Goal: Task Accomplishment & Management: Use online tool/utility

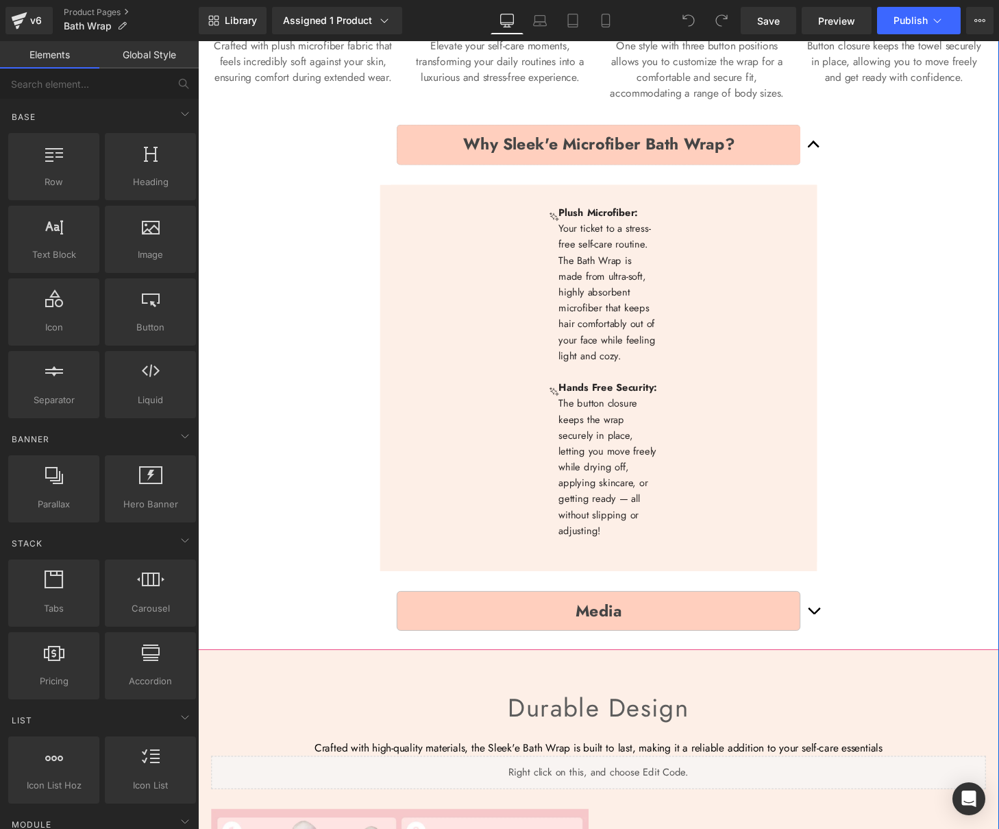
scroll to position [711, 0]
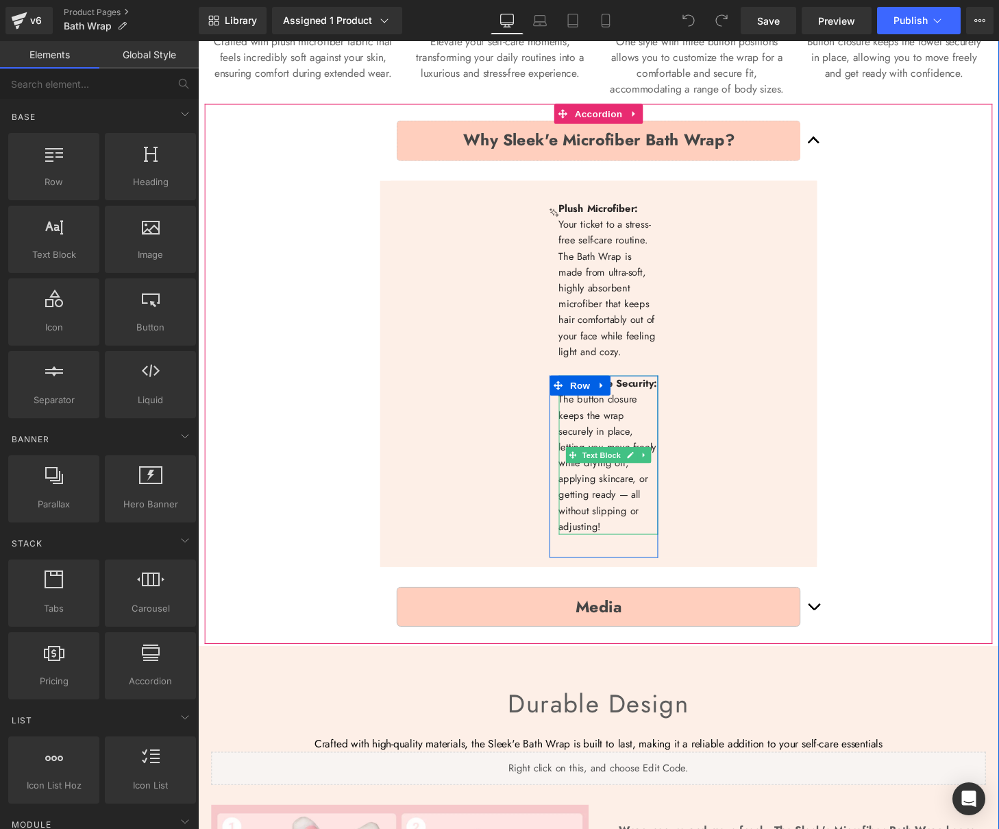
click at [627, 515] on p "The button closure keeps the wrap securely in place, letting you move freely wh…" at bounding box center [623, 478] width 103 height 148
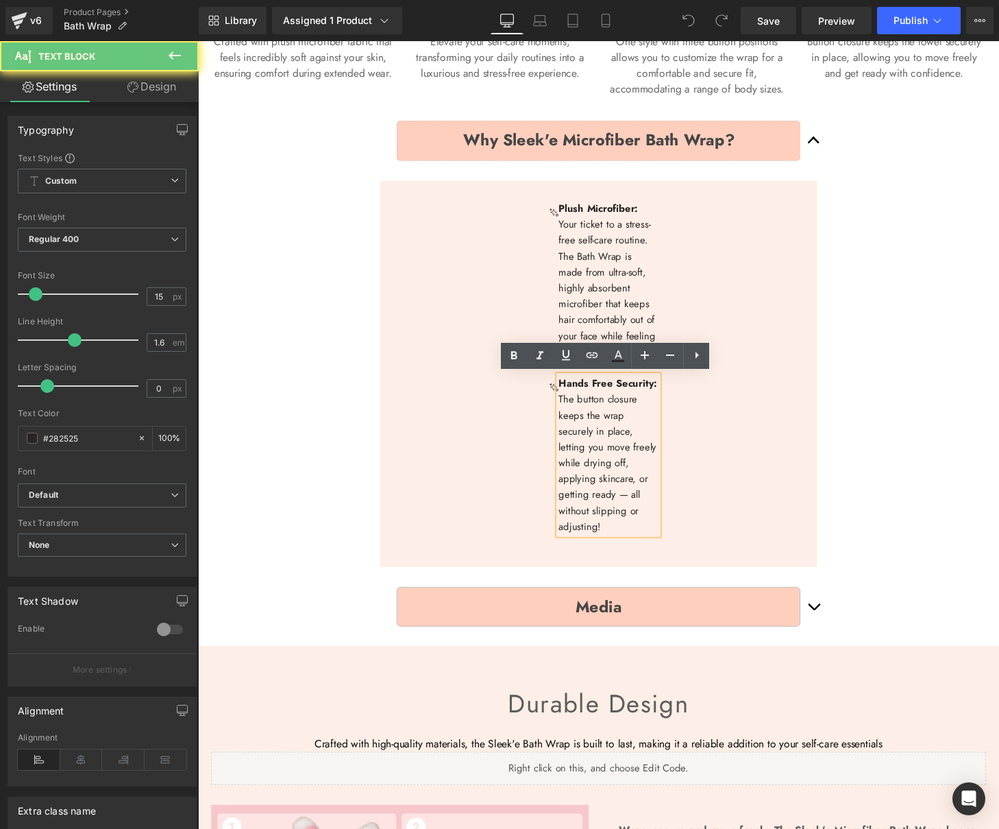
click at [635, 513] on p "The button closure keeps the wrap securely in place, letting you move freely wh…" at bounding box center [623, 478] width 103 height 148
drag, startPoint x: 640, startPoint y: 511, endPoint x: 631, endPoint y: 514, distance: 9.3
click at [631, 513] on p "The button closure keeps the wrap securely in place, letting you move freely wh…" at bounding box center [623, 478] width 103 height 148
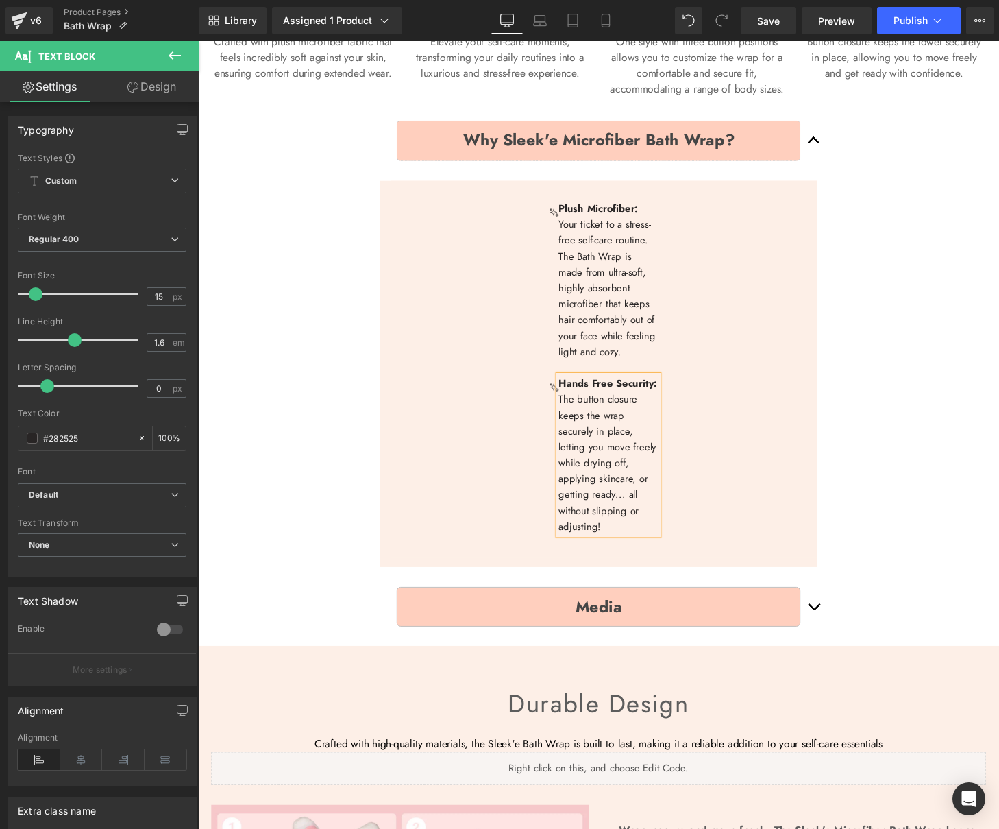
click at [914, 396] on div "Why Sleek'e Microfiber Bath Wrap? Text Block Image Plush Microfiber: Your ticke…" at bounding box center [613, 385] width 816 height 559
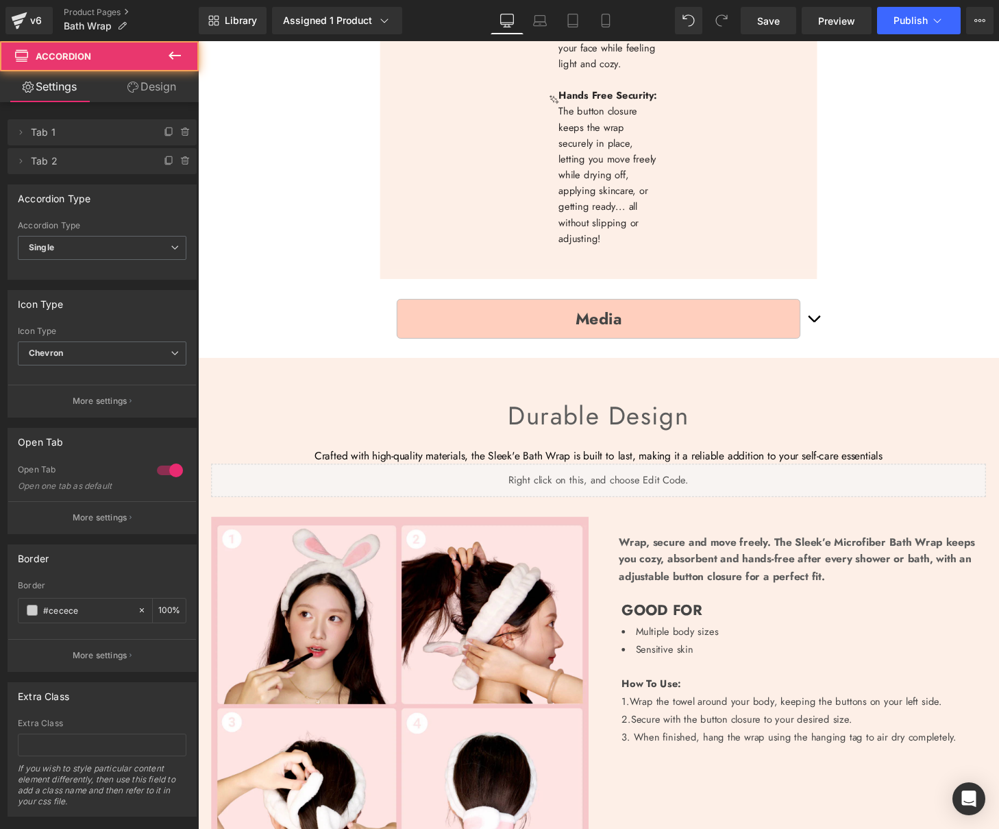
scroll to position [1023, 0]
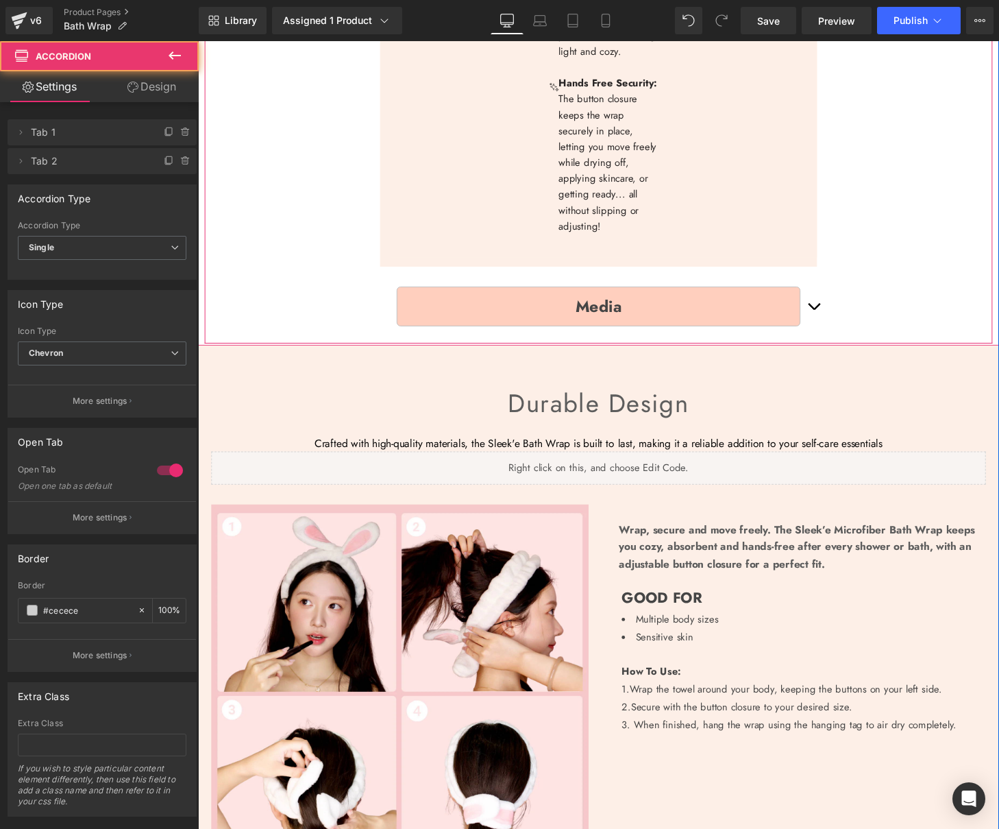
click at [831, 320] on button "button" at bounding box center [835, 315] width 27 height 62
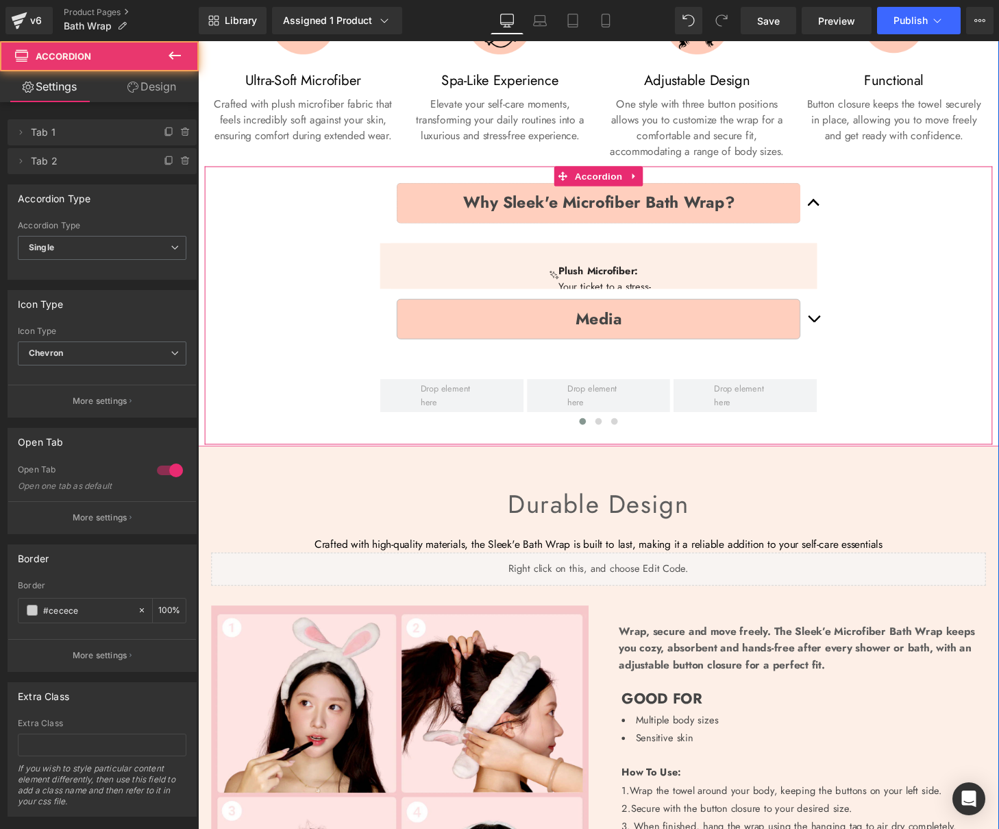
scroll to position [603, 0]
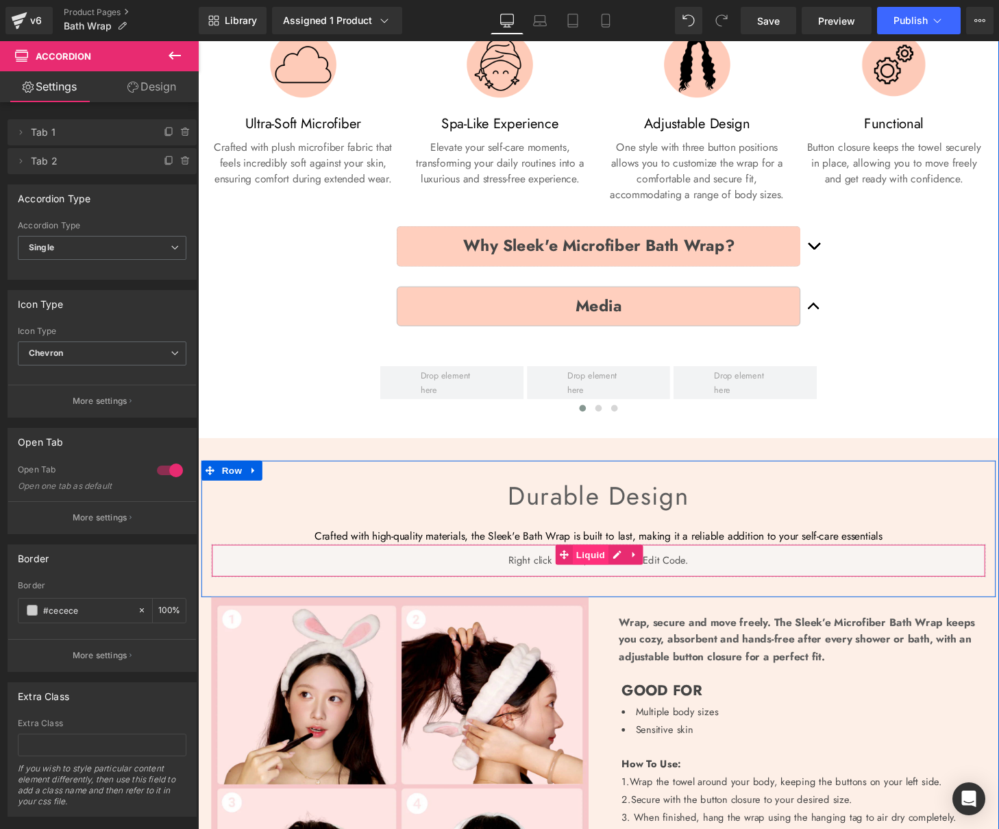
click at [598, 571] on span "Liquid" at bounding box center [604, 572] width 37 height 21
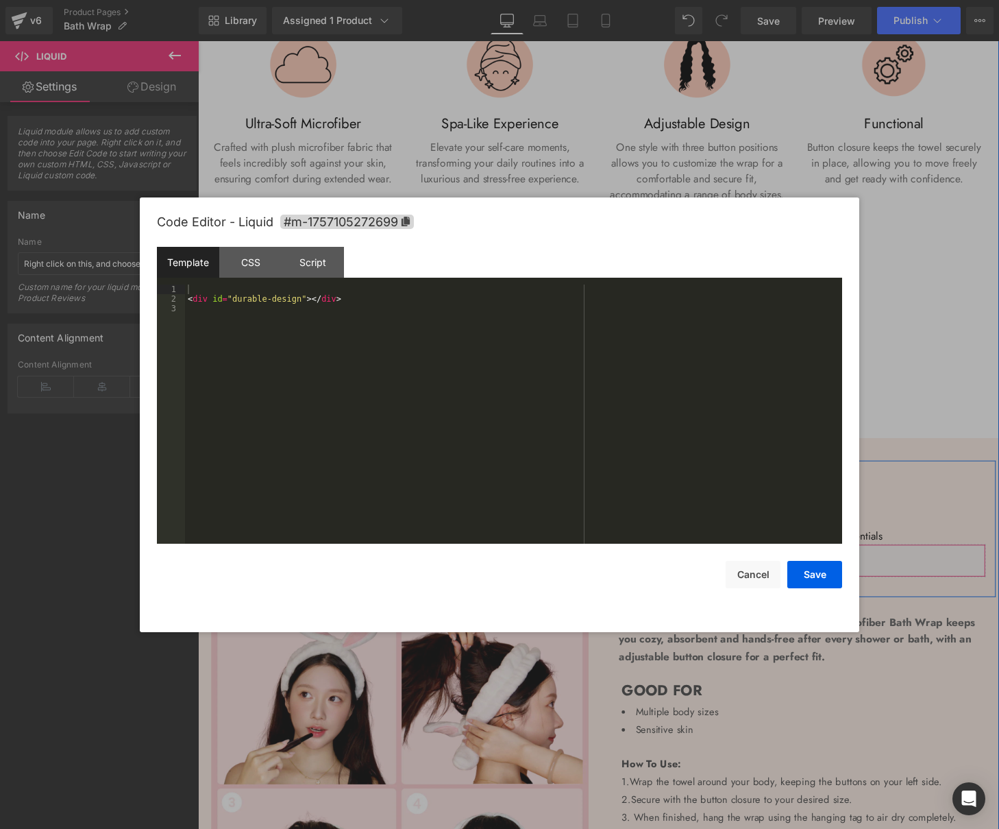
click at [629, 572] on div "Liquid" at bounding box center [613, 578] width 802 height 34
click at [800, 572] on button "Save" at bounding box center [815, 574] width 55 height 27
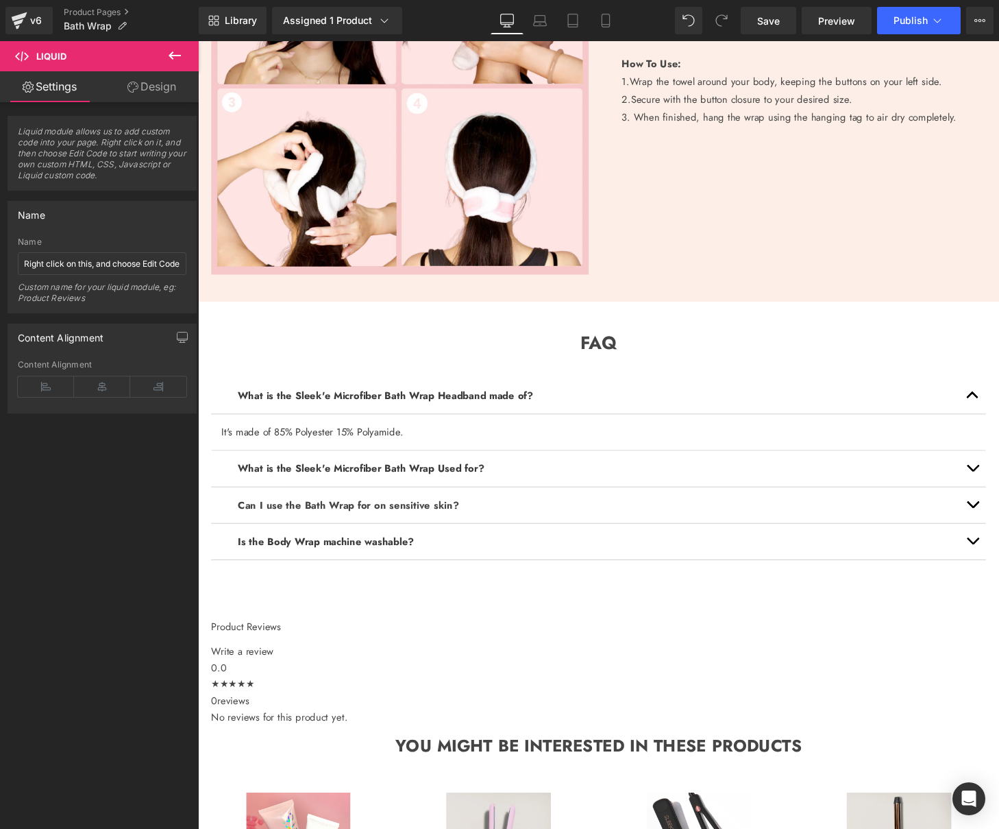
scroll to position [1324, 0]
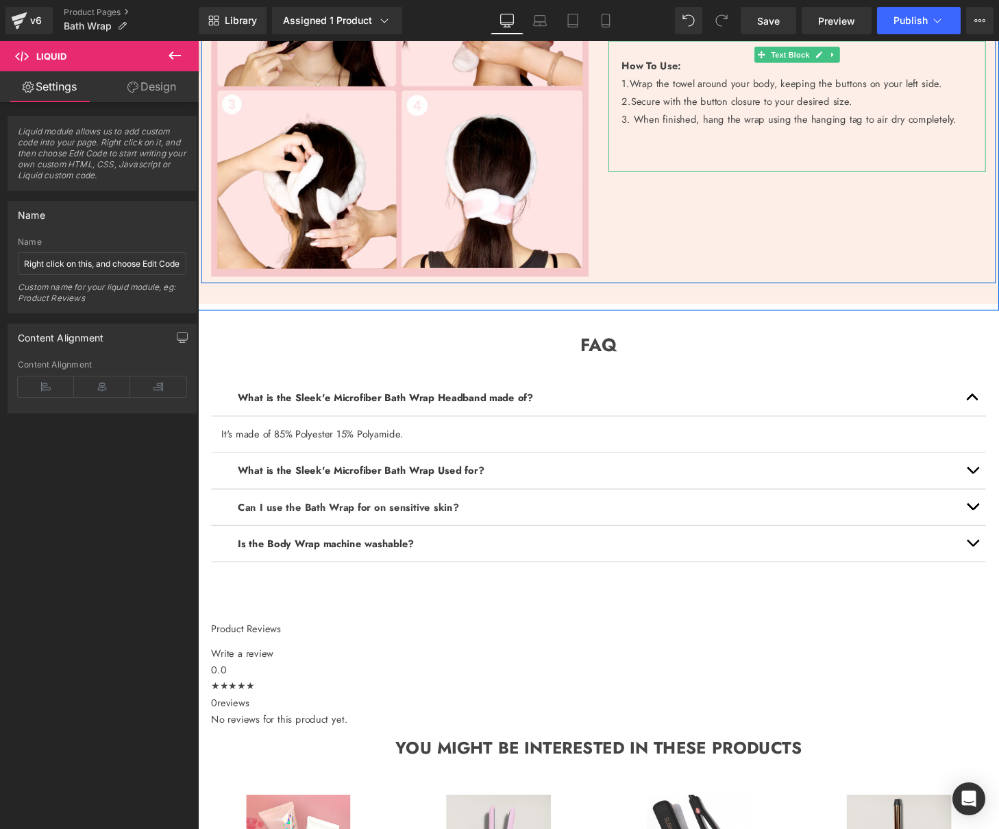
click at [836, 119] on div "3. When finished, hang the wrap using the hanging tag to air dry completely." at bounding box center [825, 123] width 377 height 19
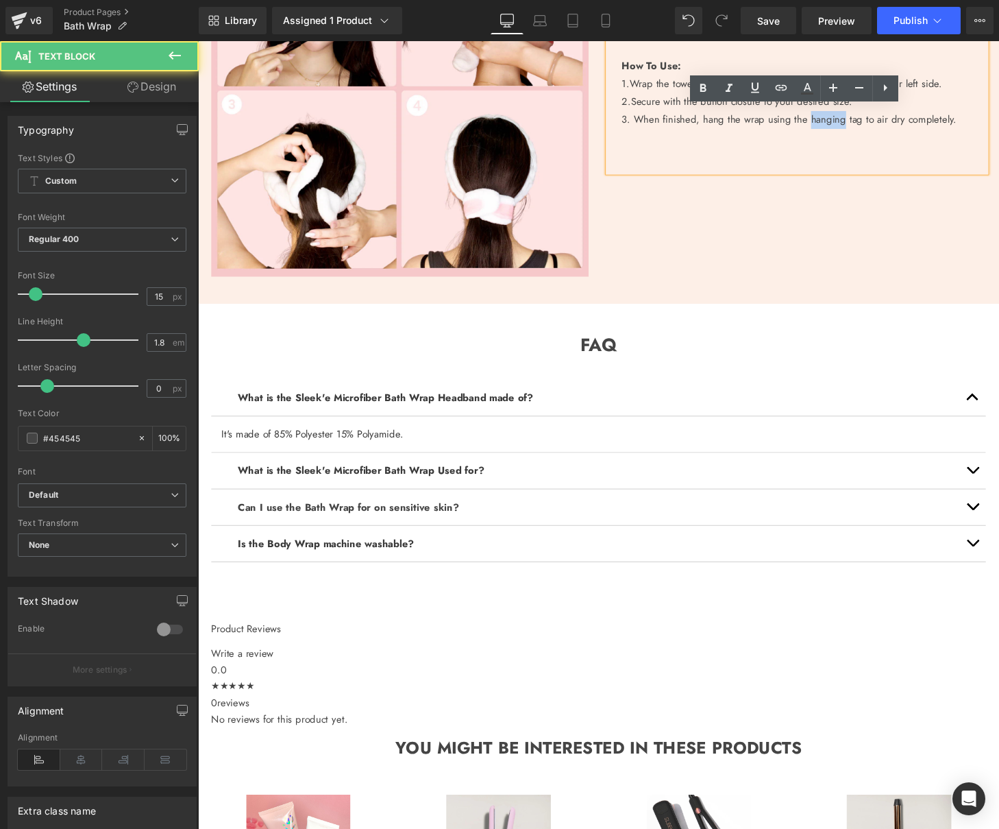
click at [836, 119] on div "3. When finished, hang the wrap using the hanging tag to air dry completely." at bounding box center [825, 123] width 377 height 19
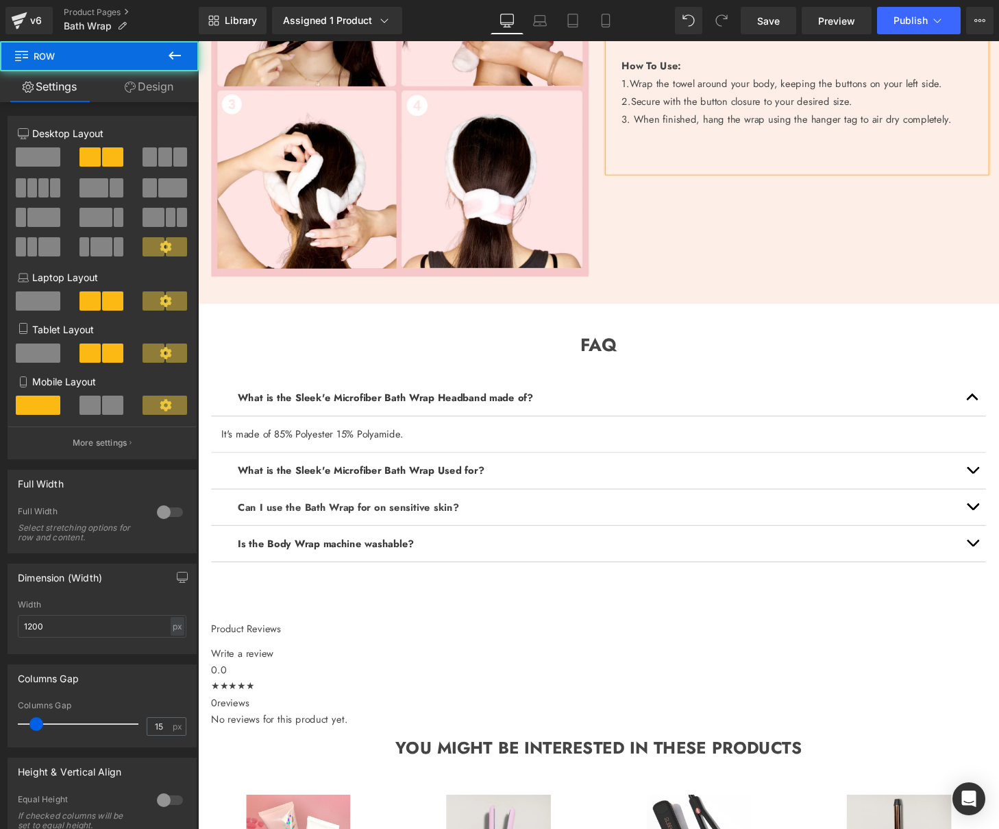
click at [763, 264] on div "Image Wrap, secure and move freely. The Sleek’e Microfiber Bath Wrap keeps you …" at bounding box center [613, 93] width 823 height 398
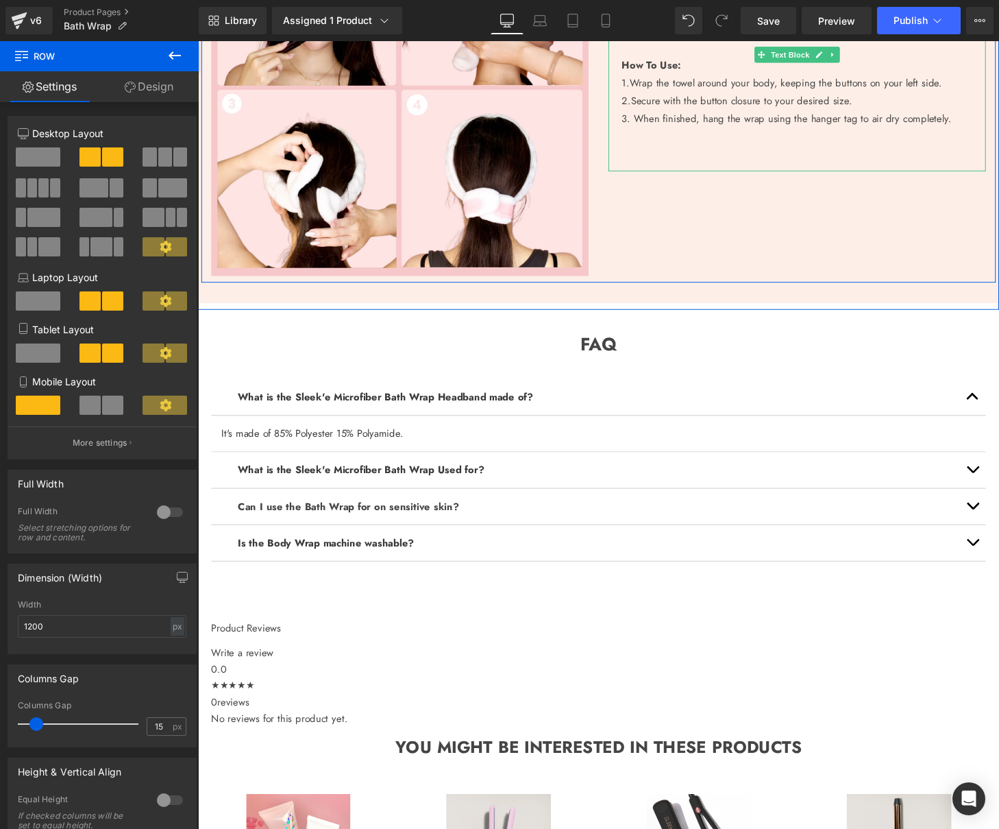
click at [851, 120] on div "3. When finished, hang the wrap using the hanger tag to air dry completely." at bounding box center [825, 122] width 377 height 19
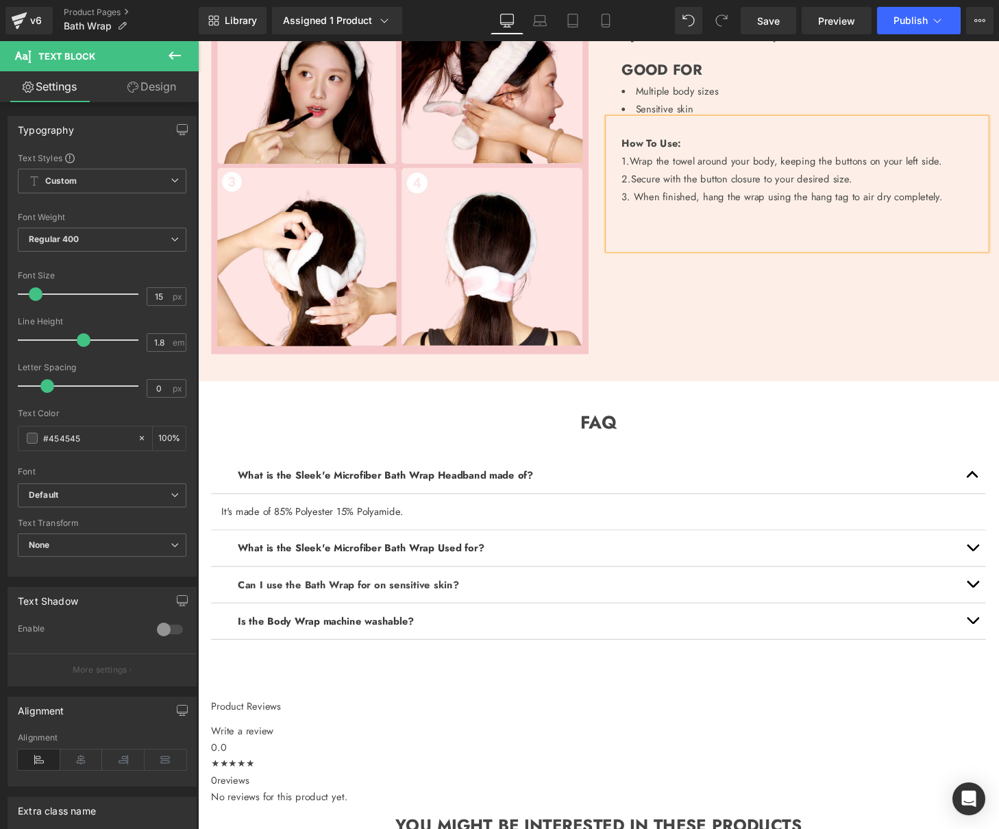
click at [765, 383] on div "Durable design Heading Crafted with high-quality materials, the Sleek'e Bath Wr…" at bounding box center [612, 100] width 829 height 583
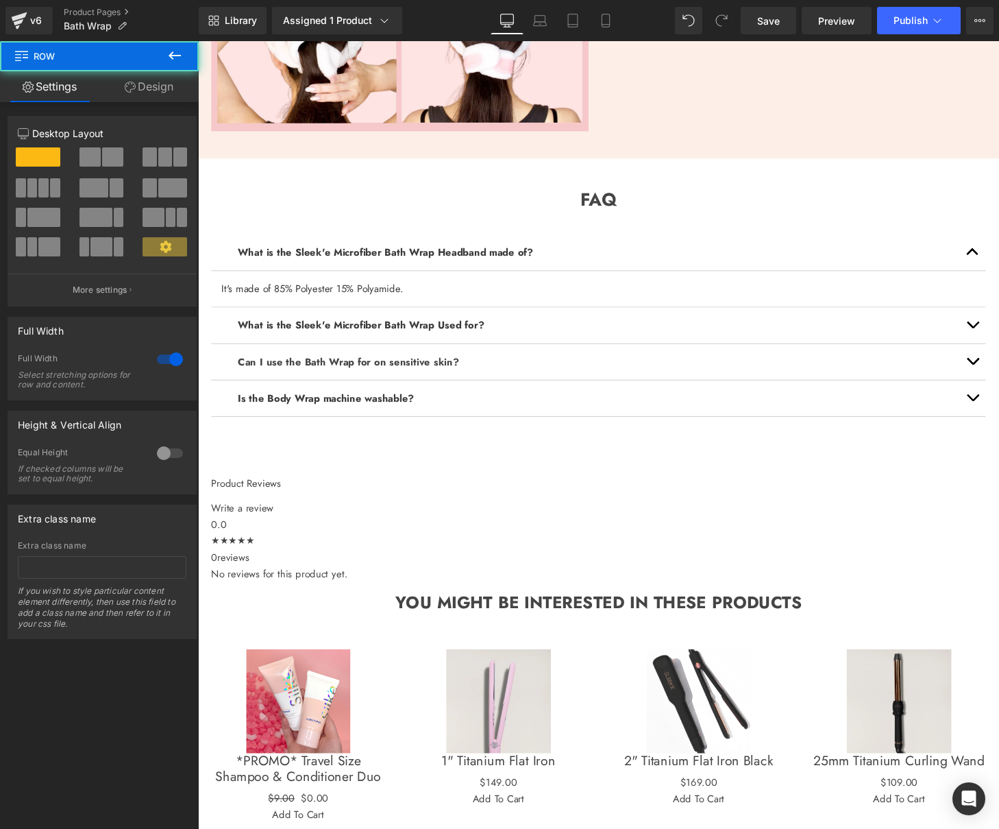
scroll to position [1515, 0]
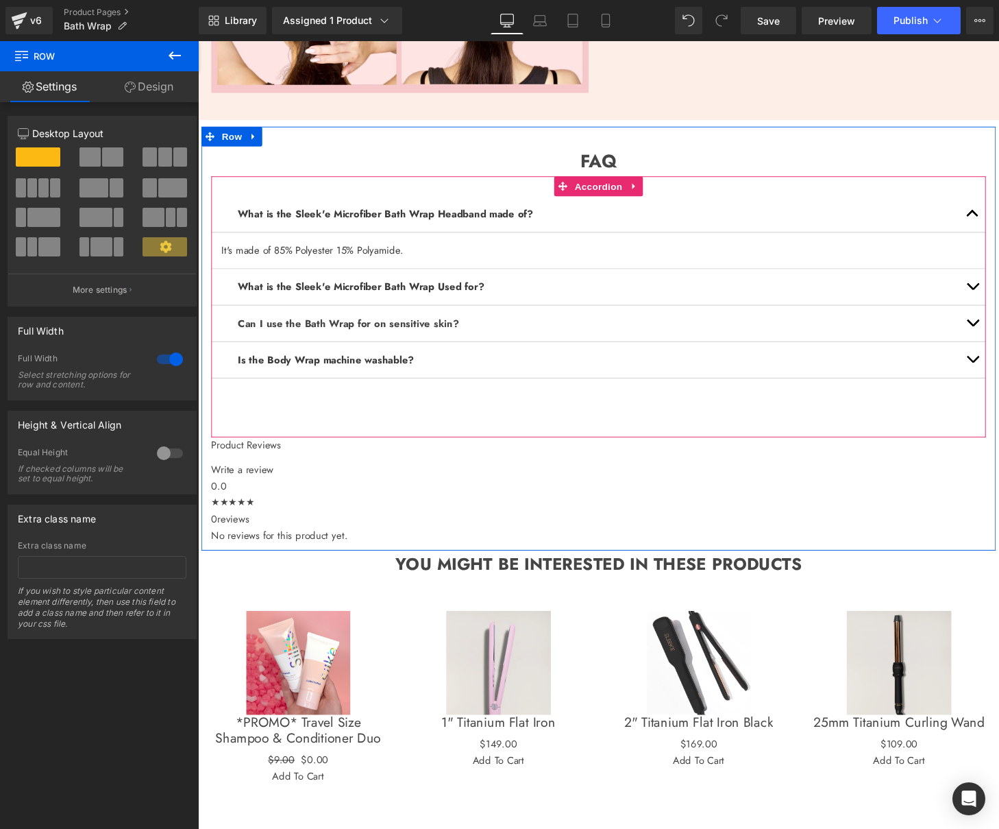
click at [448, 221] on b "What is the Sleek'e Microfiber Bath Wrap Headband made of?" at bounding box center [392, 219] width 306 height 15
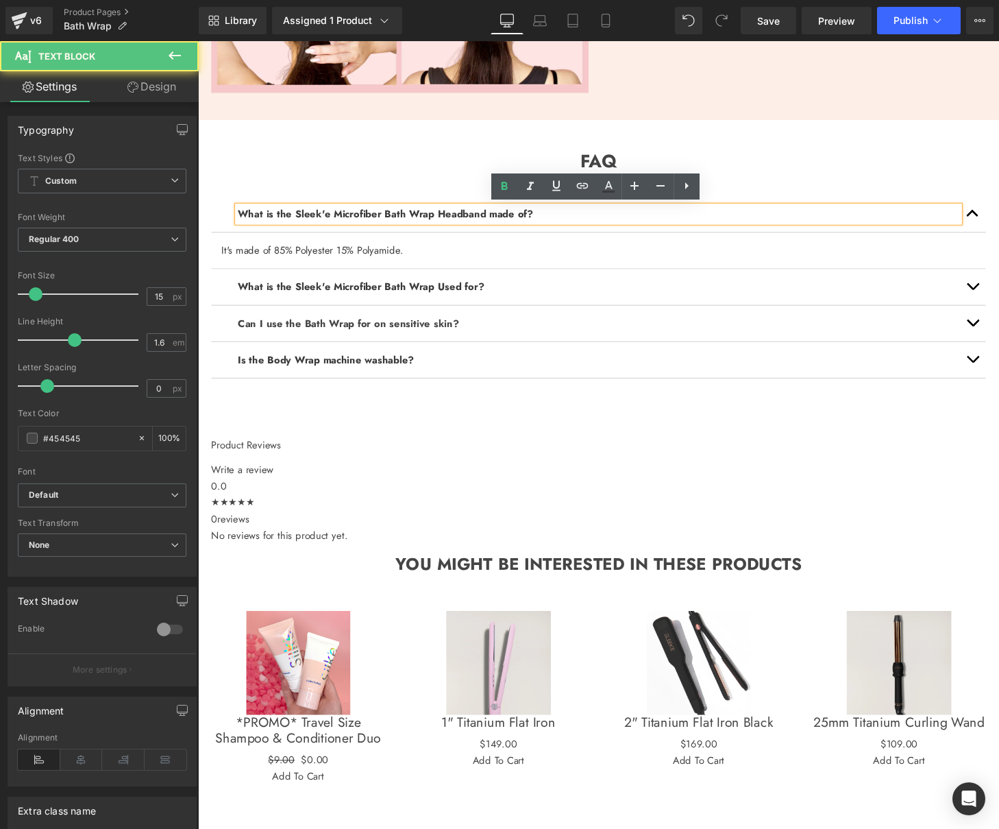
click at [528, 293] on p "What is the Sleek'e Microfiber Bath Wrap Used for?" at bounding box center [612, 295] width 747 height 16
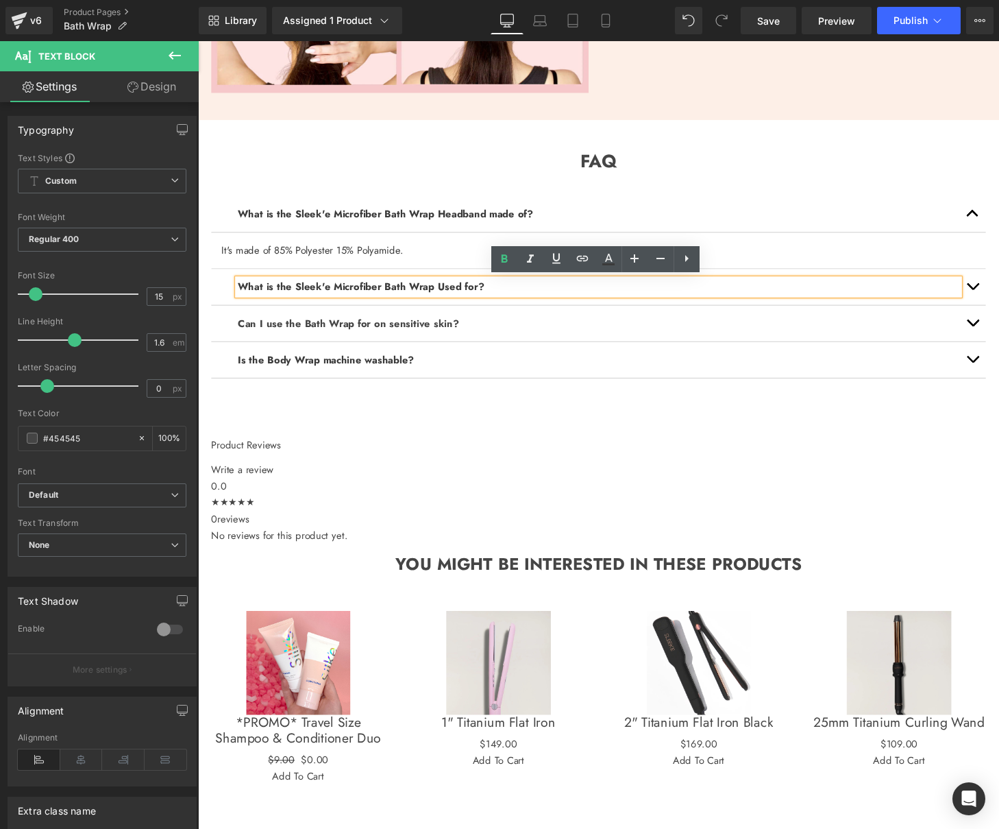
click at [999, 295] on button "button" at bounding box center [999, 295] width 27 height 37
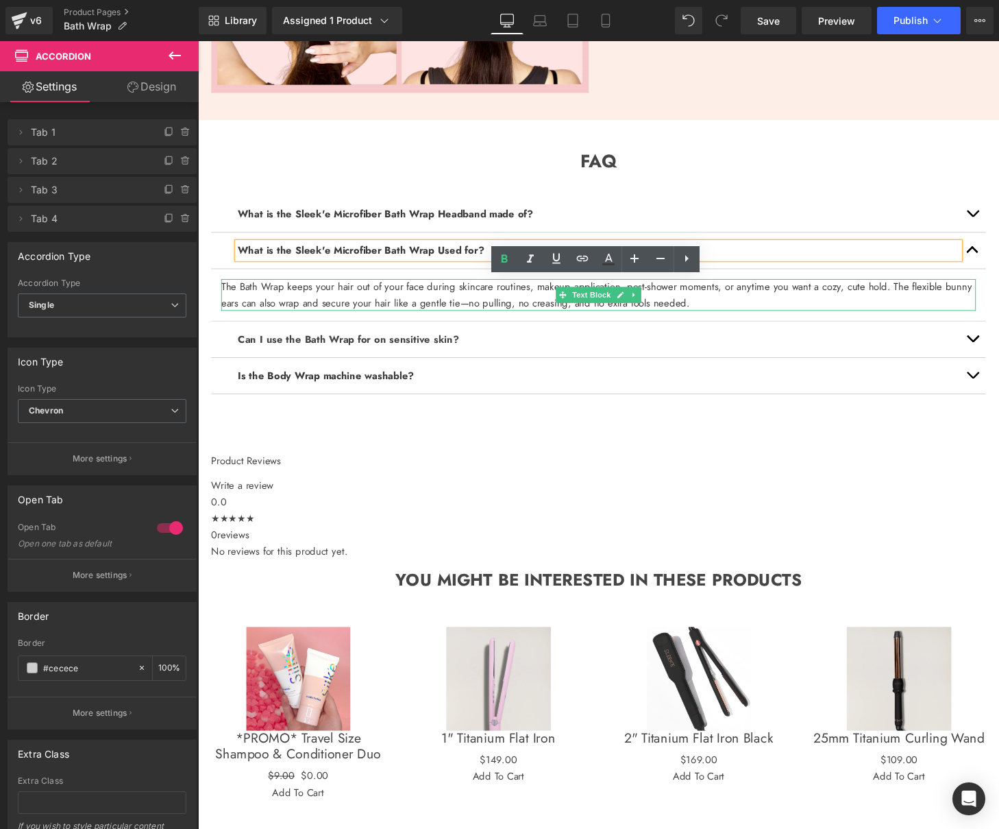
click at [480, 300] on font "The Bath Wrap keeps your hair out of your face during skincare routines, makeup…" at bounding box center [610, 304] width 777 height 32
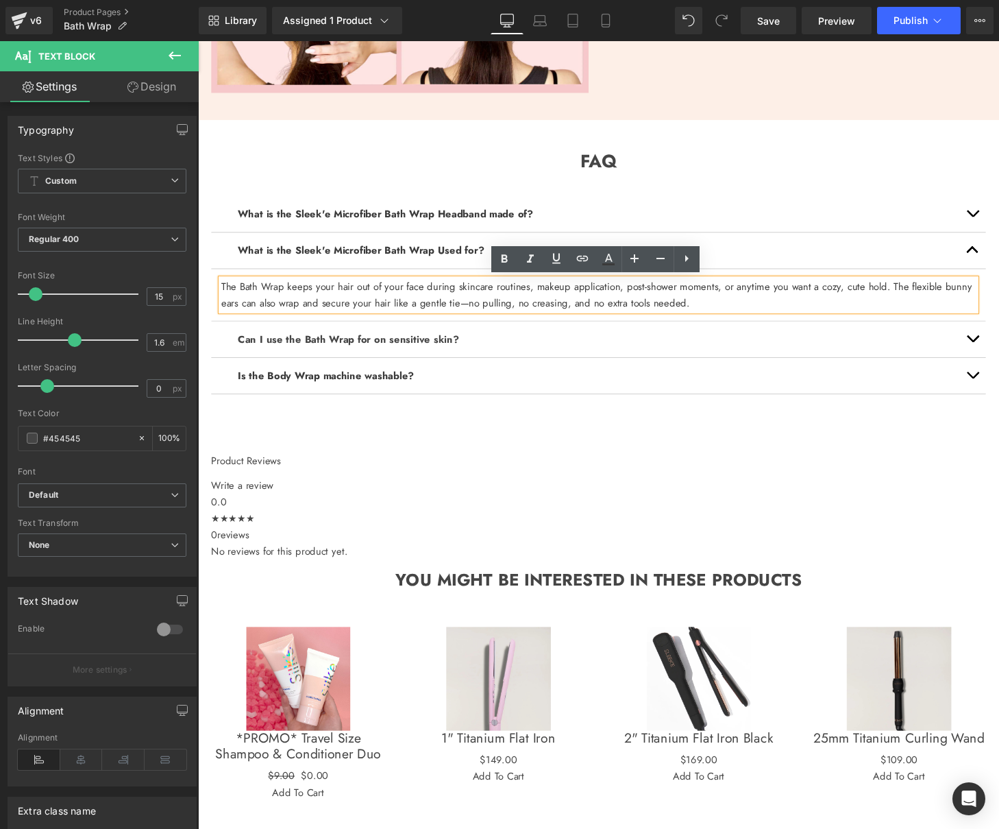
click at [480, 300] on font "The Bath Wrap keeps your hair out of your face during skincare routines, makeup…" at bounding box center [610, 304] width 777 height 32
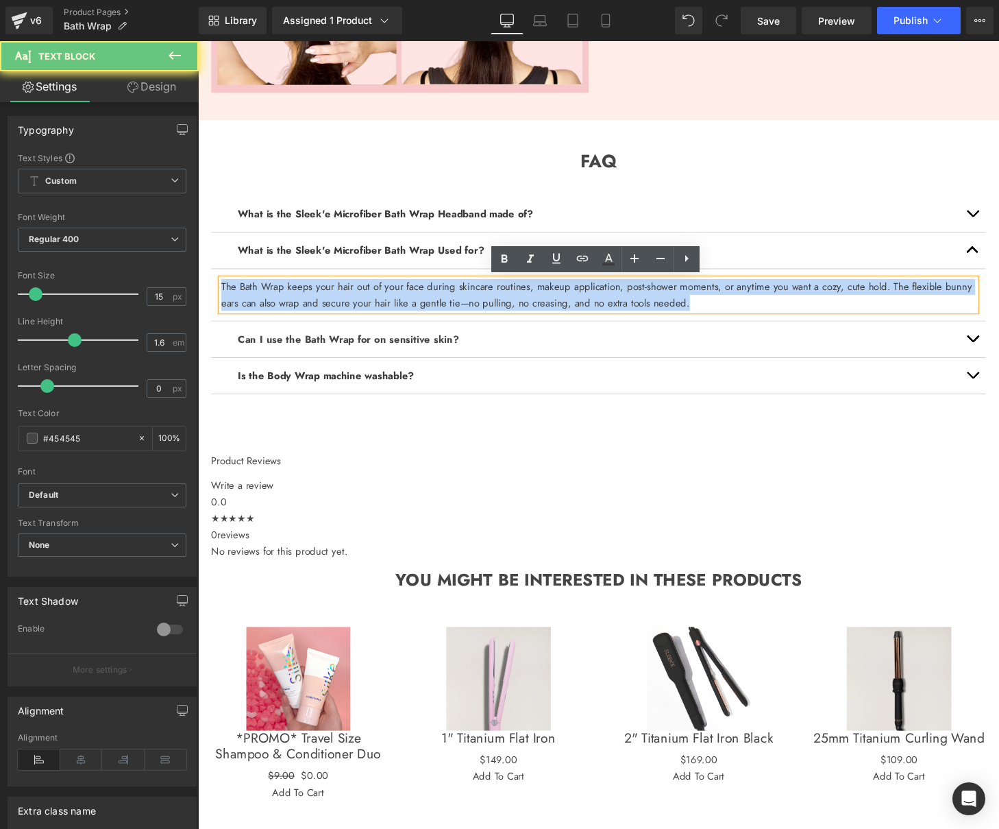
click at [480, 300] on font "The Bath Wrap keeps your hair out of your face during skincare routines, makeup…" at bounding box center [610, 304] width 777 height 32
copy font "The Bath Wrap keeps your hair out of your face during skincare routines, makeup…"
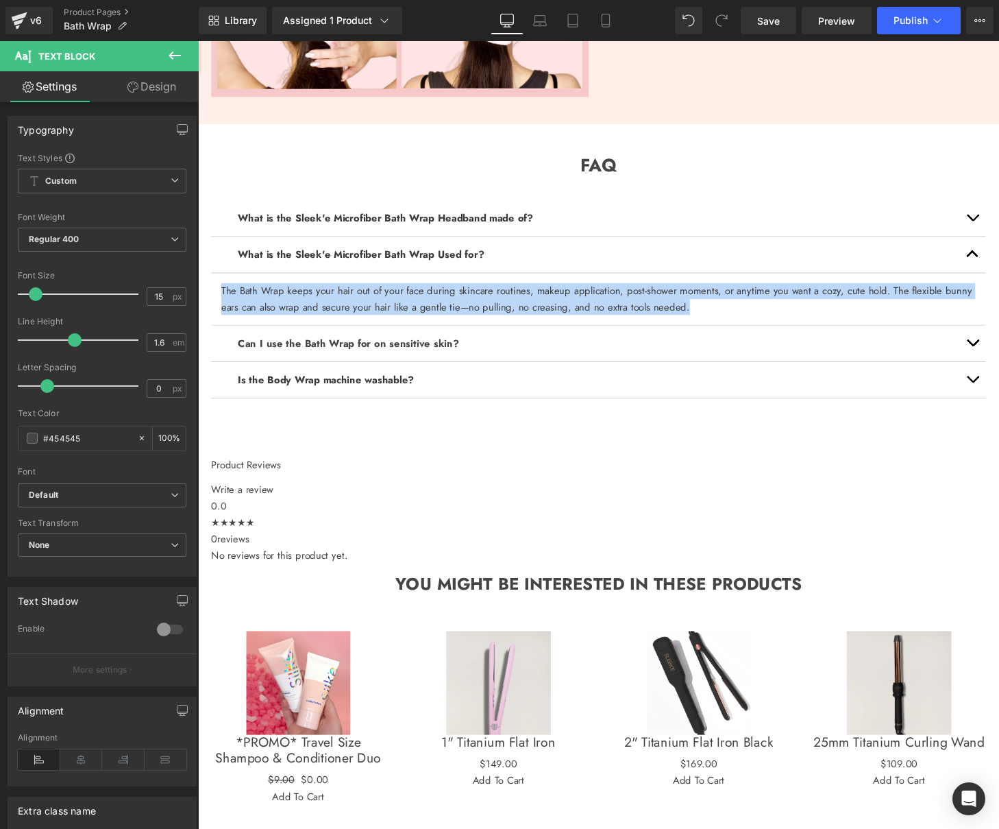
scroll to position [1511, 0]
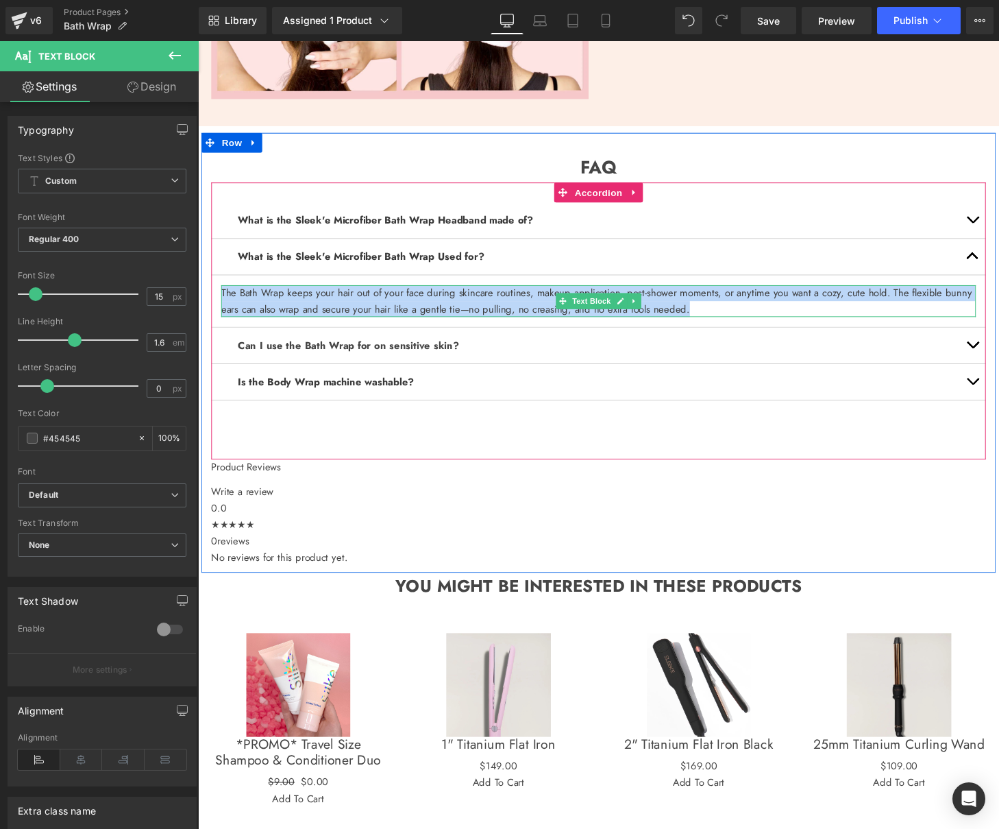
click at [452, 315] on font "The Bath Wrap keeps your hair out of your face during skincare routines, makeup…" at bounding box center [610, 310] width 777 height 32
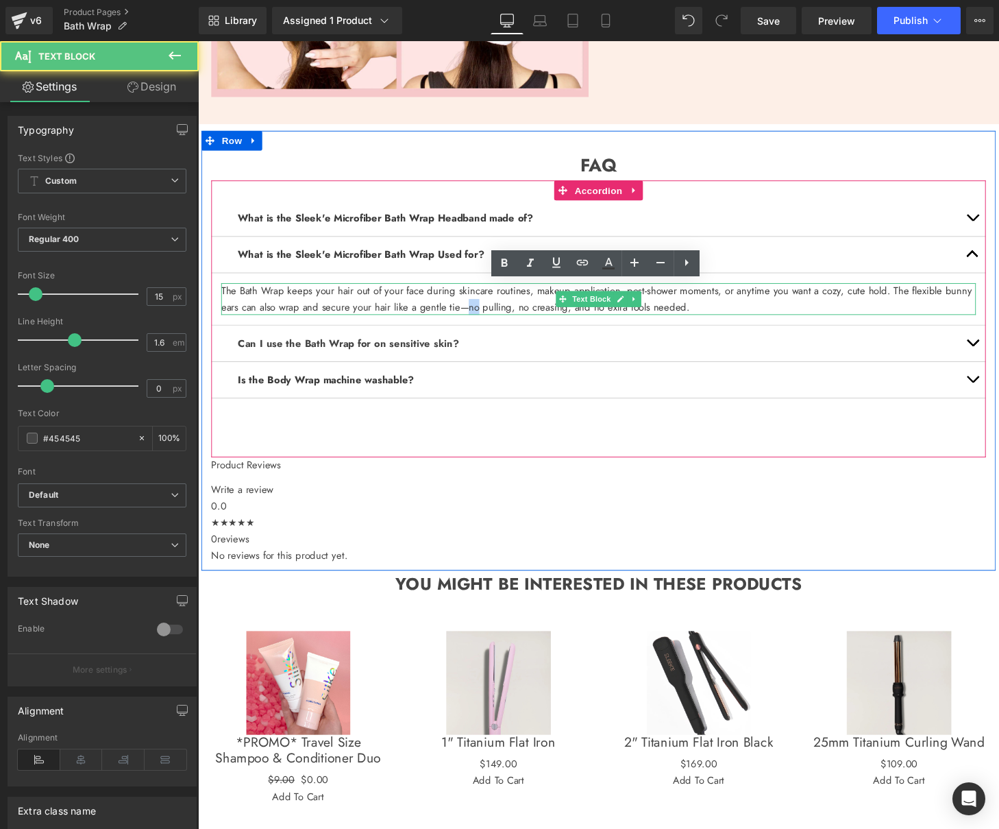
click at [452, 315] on font "The Bath Wrap keeps your hair out of your face during skincare routines, makeup…" at bounding box center [610, 308] width 777 height 32
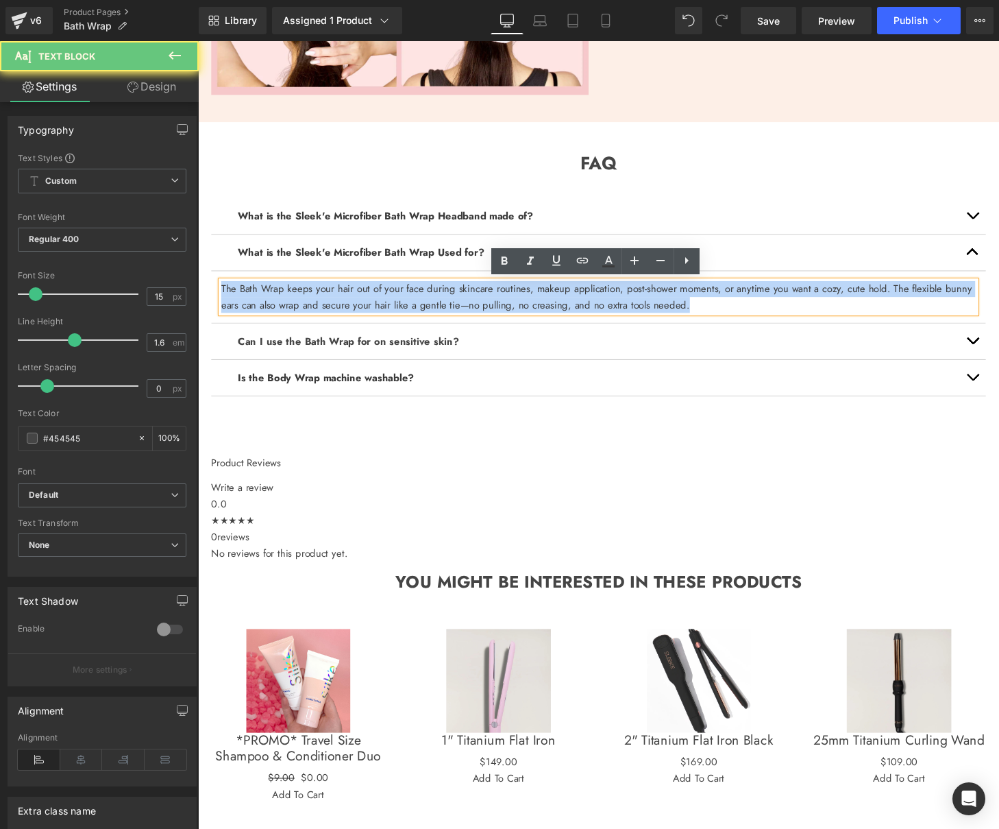
click at [452, 315] on font "The Bath Wrap keeps your hair out of your face during skincare routines, makeup…" at bounding box center [610, 306] width 777 height 32
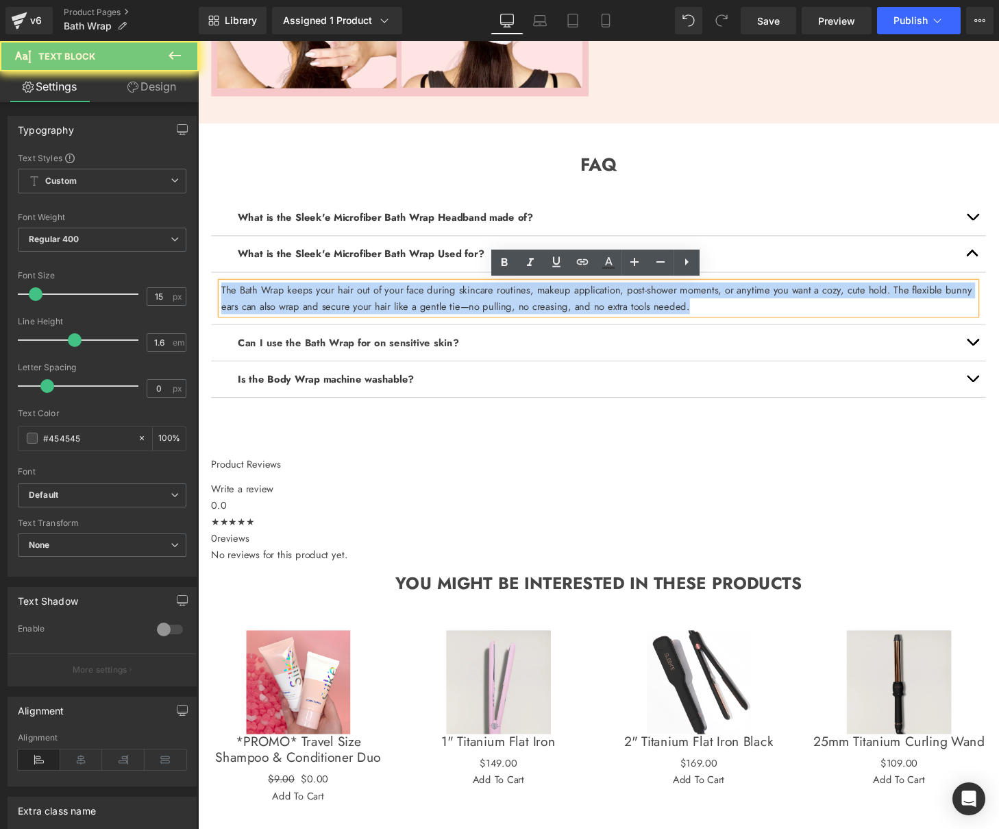
paste div
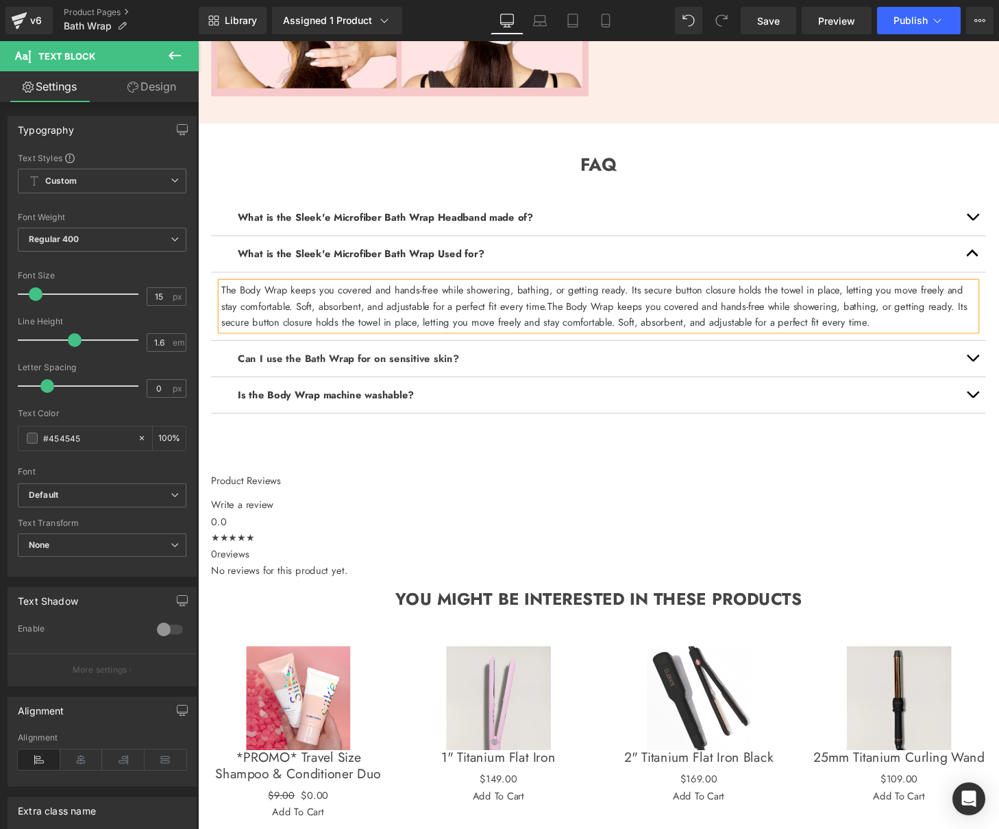
scroll to position [1513, 0]
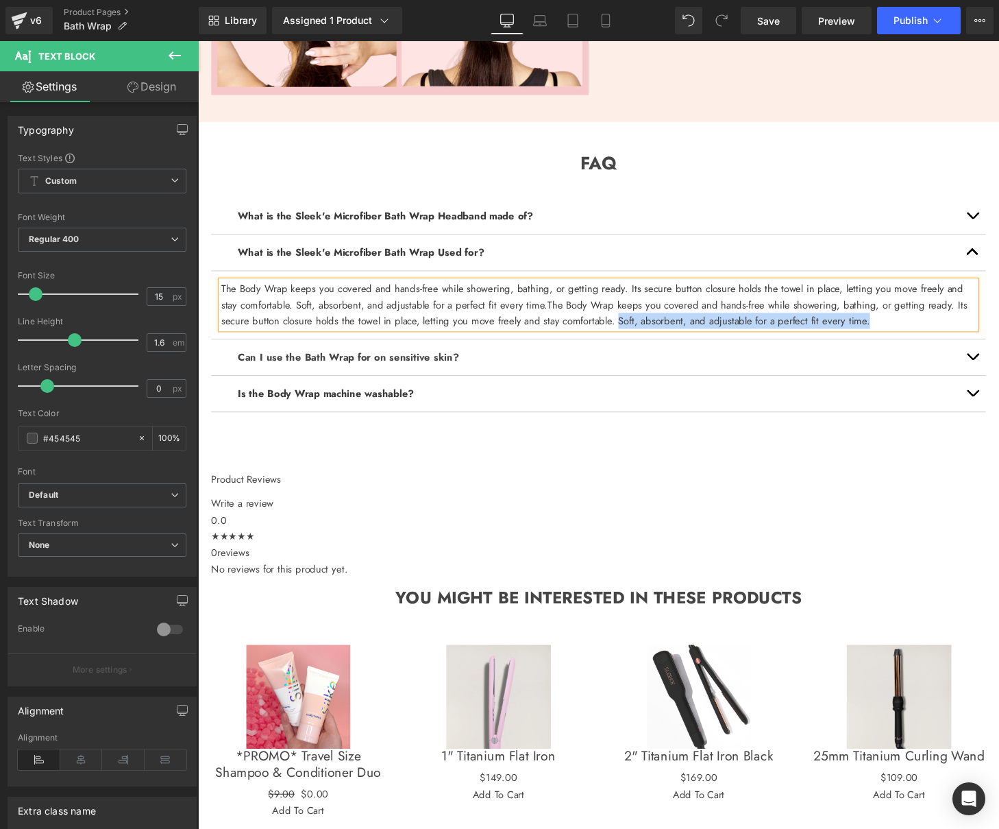
drag, startPoint x: 864, startPoint y: 332, endPoint x: 591, endPoint y: 334, distance: 273.5
click at [591, 334] on p "The Body Wrap keeps you covered and hands-free while showering, bathing, or get…" at bounding box center [612, 313] width 781 height 49
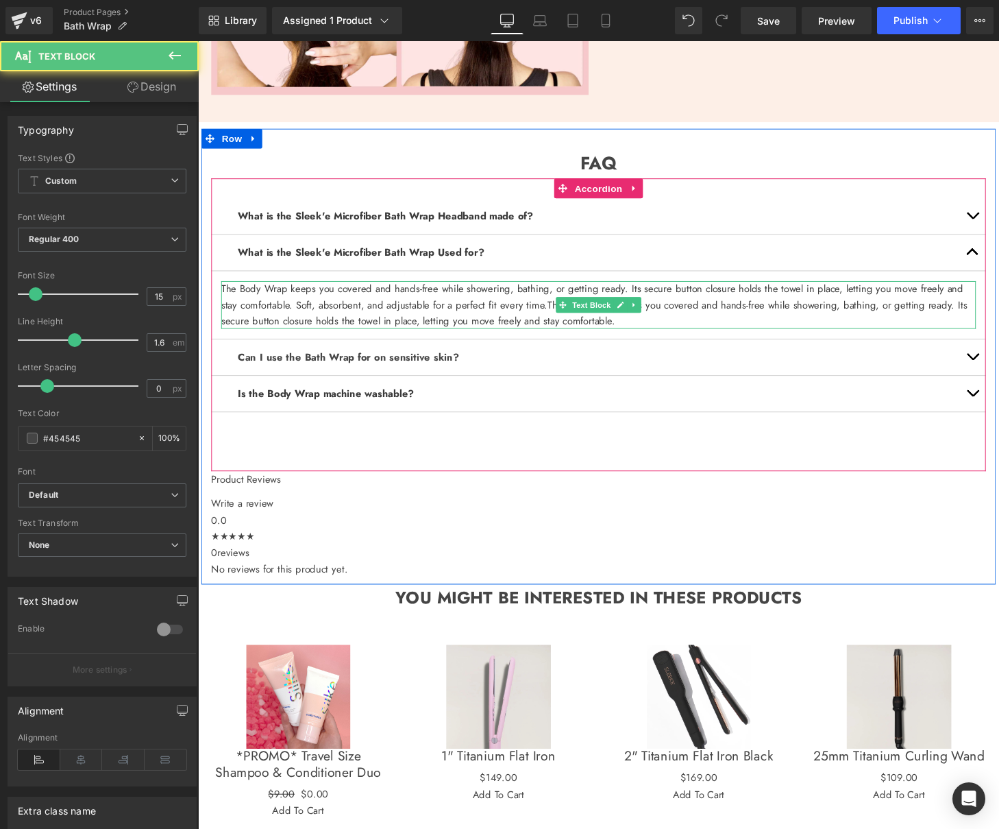
drag, startPoint x: 596, startPoint y: 331, endPoint x: 534, endPoint y: 315, distance: 63.8
click at [534, 315] on p "The Body Wrap keeps you covered and hands-free while showering, bathing, or get…" at bounding box center [612, 313] width 781 height 49
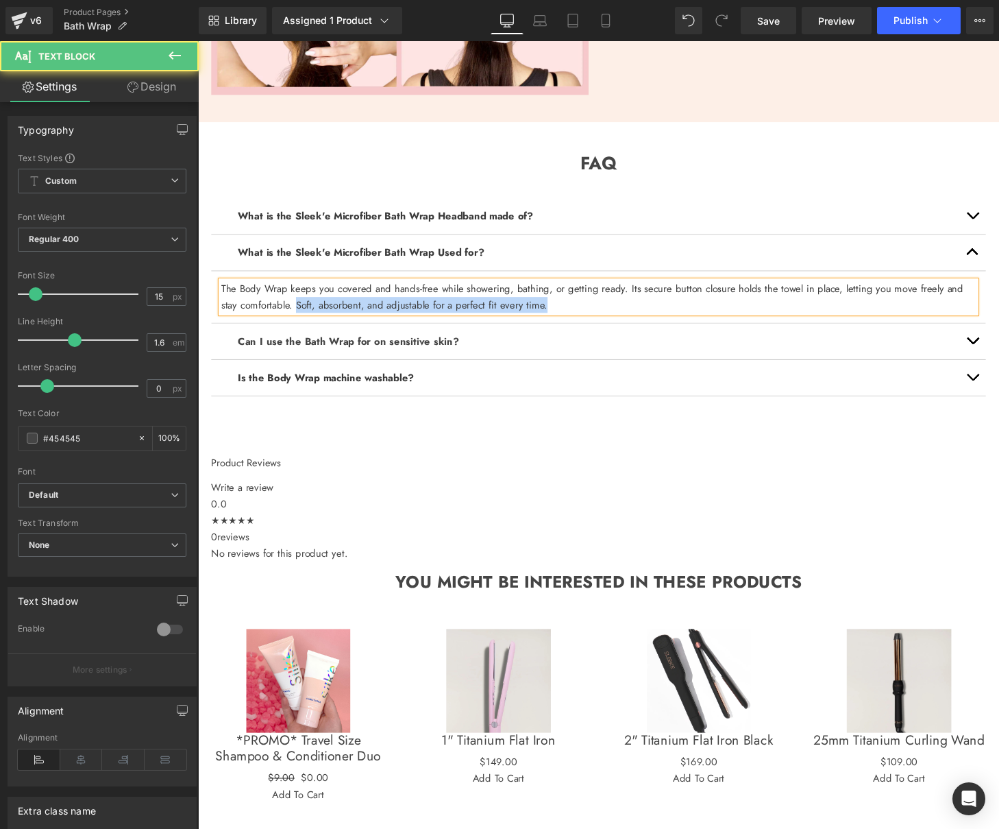
drag, startPoint x: 532, startPoint y: 315, endPoint x: 279, endPoint y: 313, distance: 252.9
click at [279, 313] on p "The Body Wrap keeps you covered and hands-free while showering, bathing, or get…" at bounding box center [612, 305] width 781 height 33
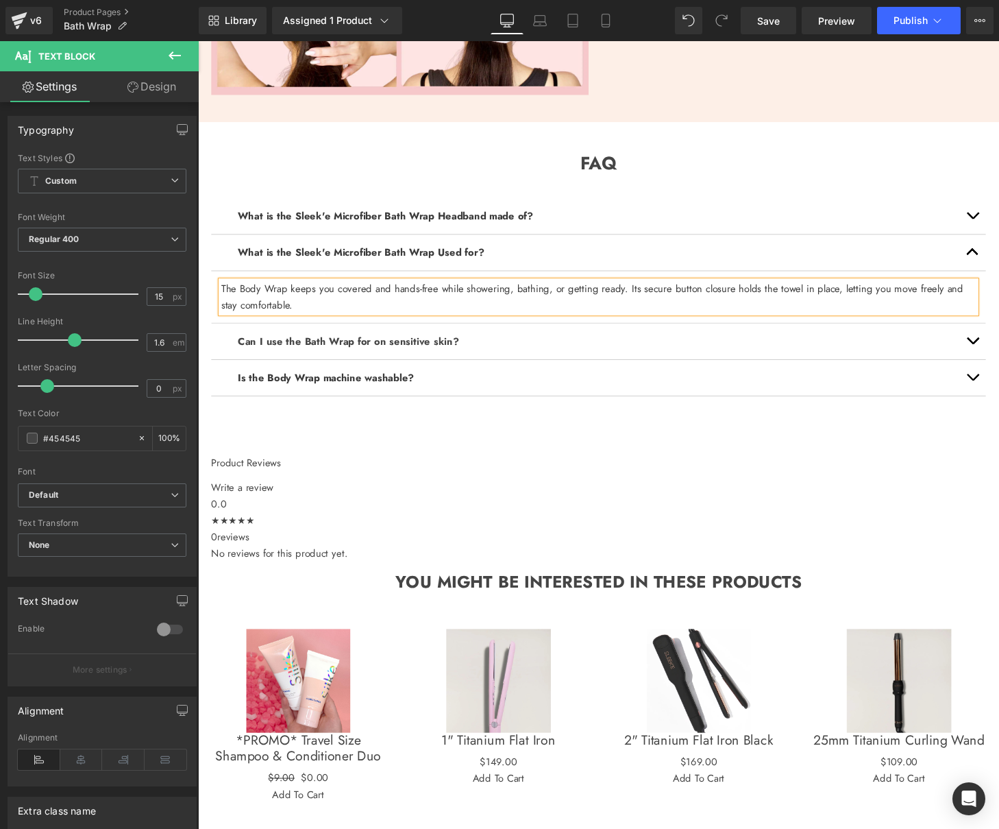
click at [999, 263] on button "button" at bounding box center [999, 259] width 27 height 37
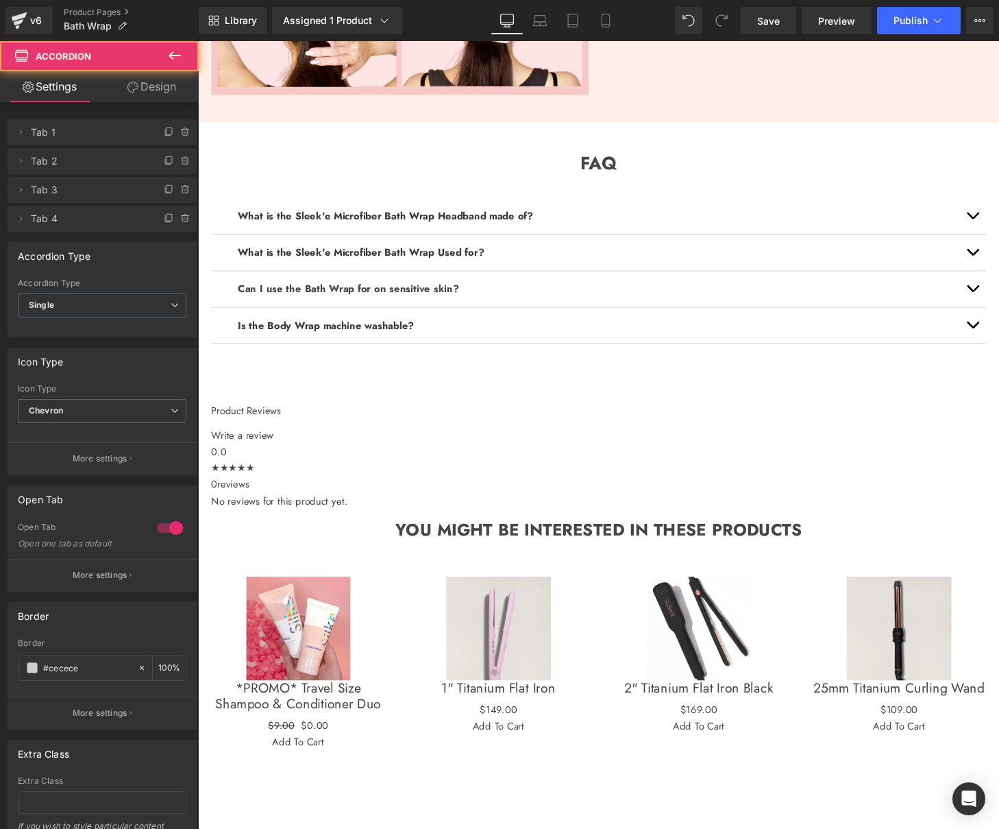
click at [993, 293] on button "button" at bounding box center [999, 297] width 27 height 37
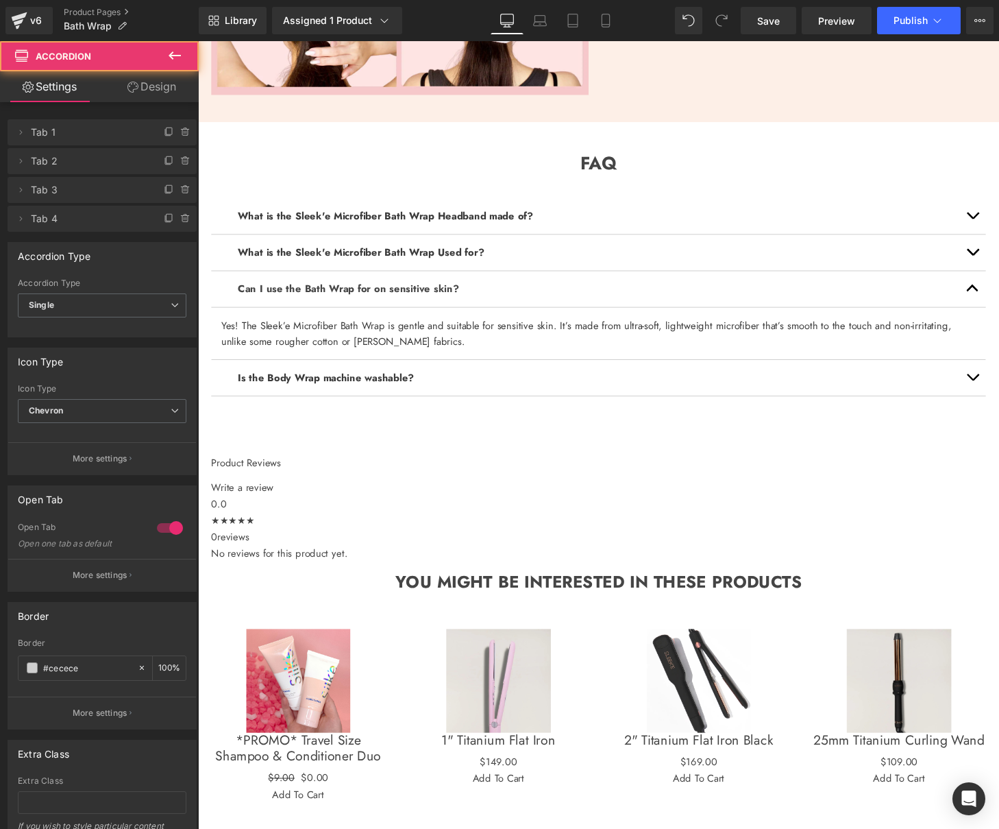
click at [998, 385] on button "button" at bounding box center [999, 389] width 27 height 37
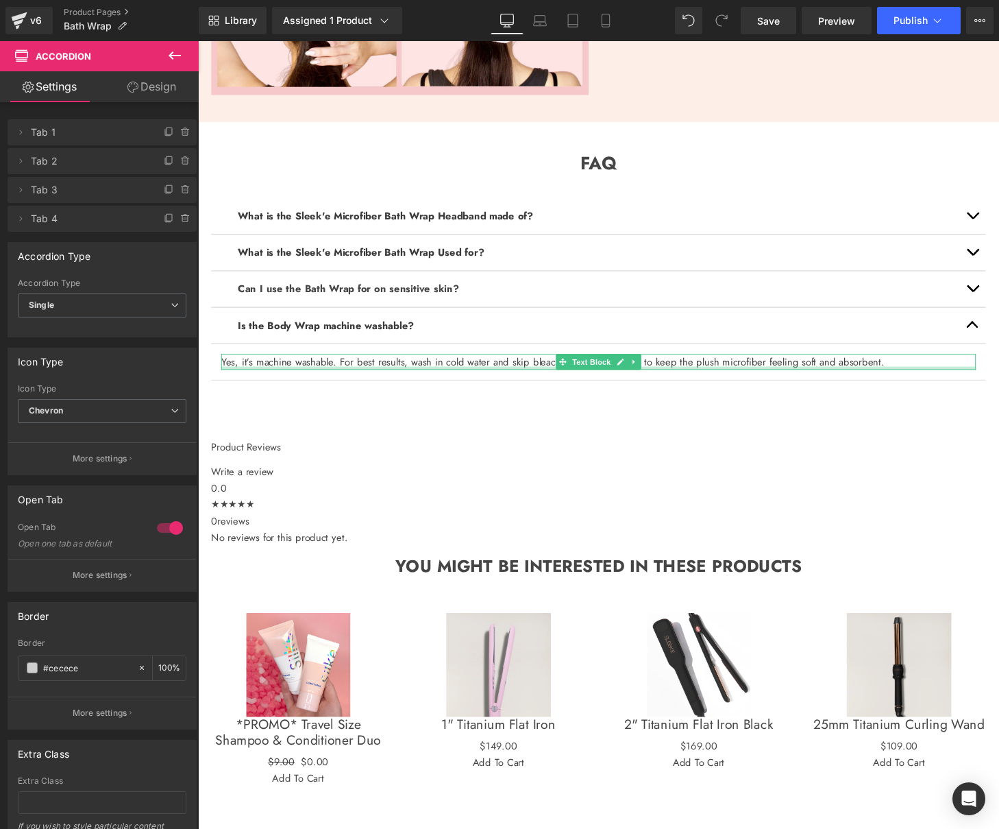
click at [785, 379] on div at bounding box center [612, 379] width 781 height 3
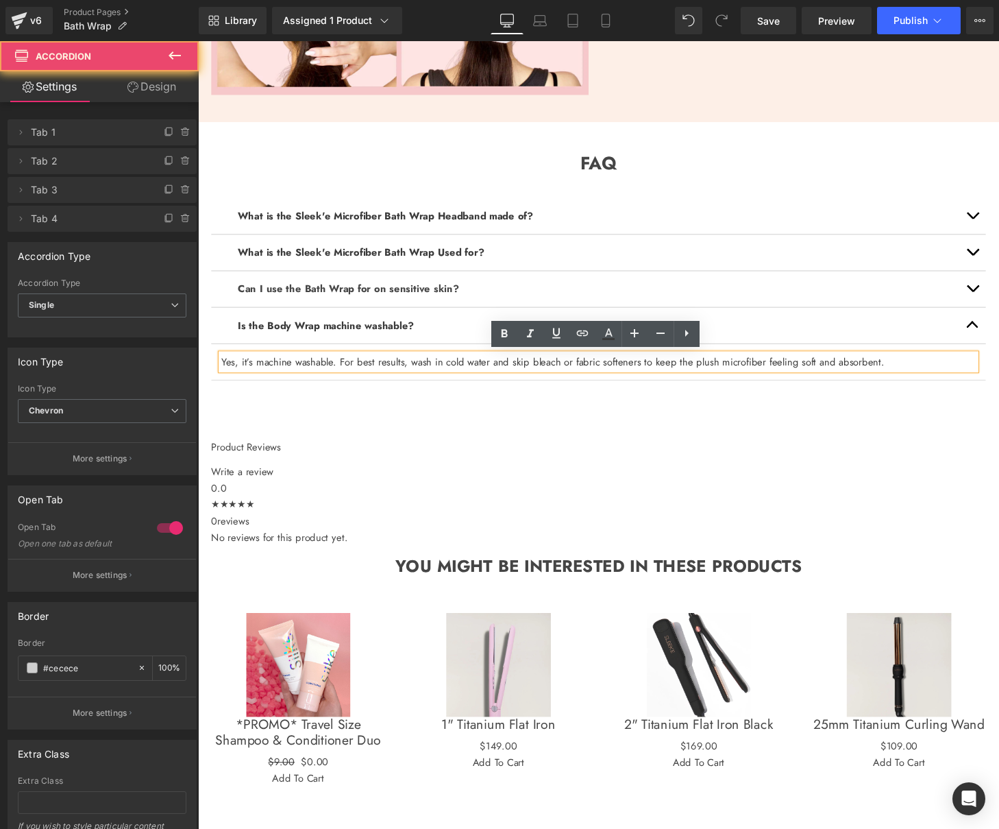
click at [694, 411] on div "What is the Sleek'e Microfiber Bath Wrap Headband made of? Text Block It's made…" at bounding box center [613, 318] width 802 height 270
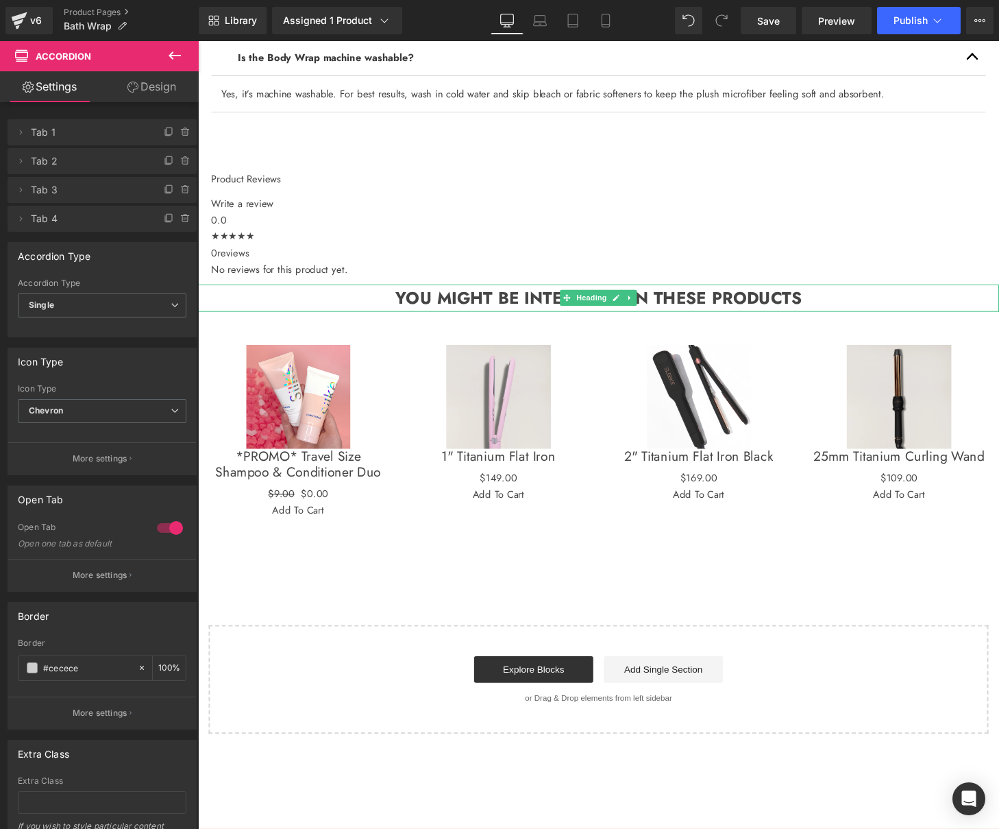
scroll to position [1792, 0]
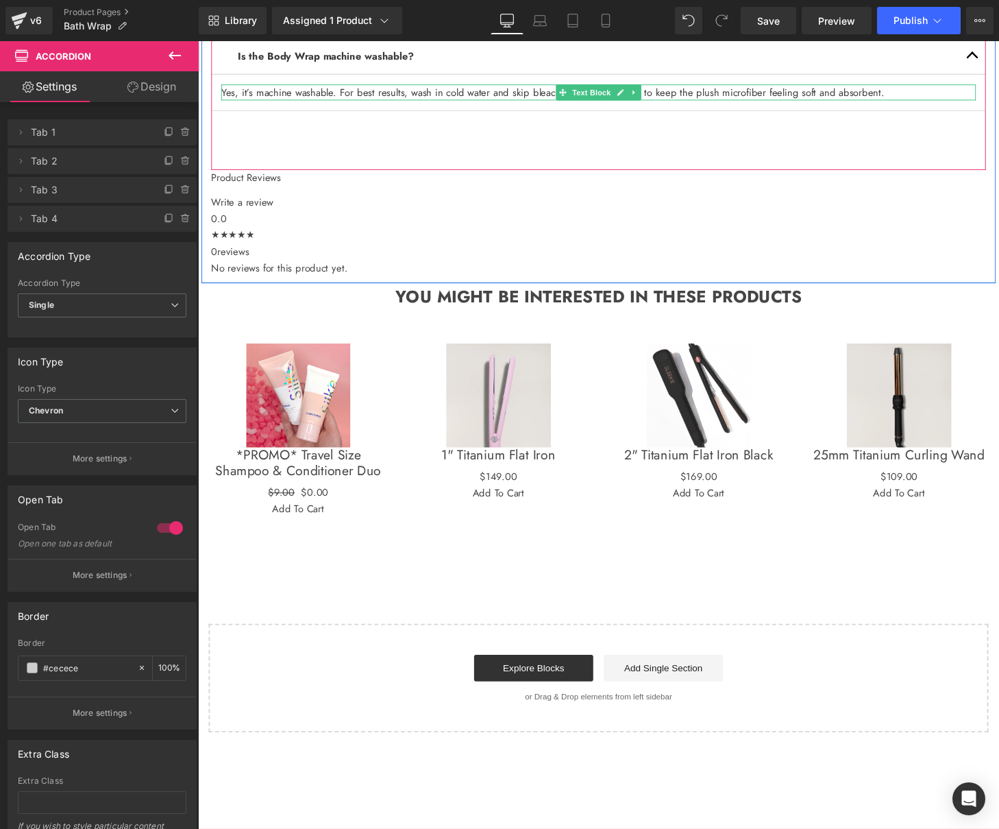
click at [813, 88] on font "Yes, it’s machine washable. For best results, wash in cold water and skip bleac…" at bounding box center [565, 93] width 687 height 15
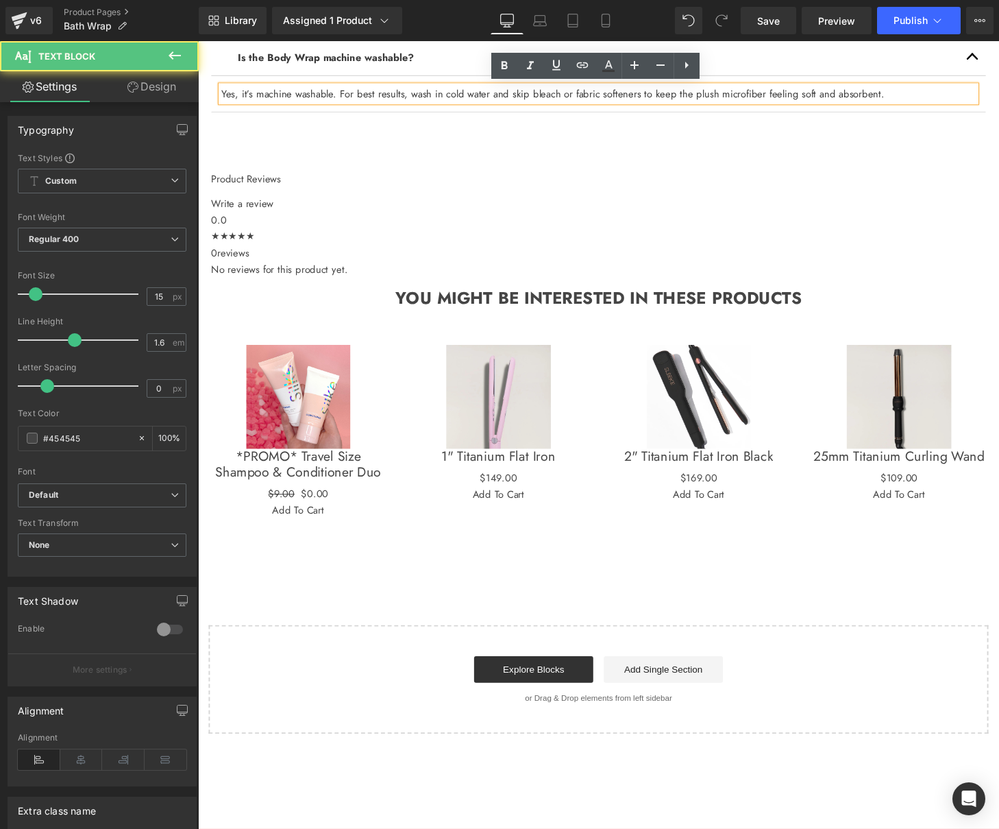
scroll to position [1794, 0]
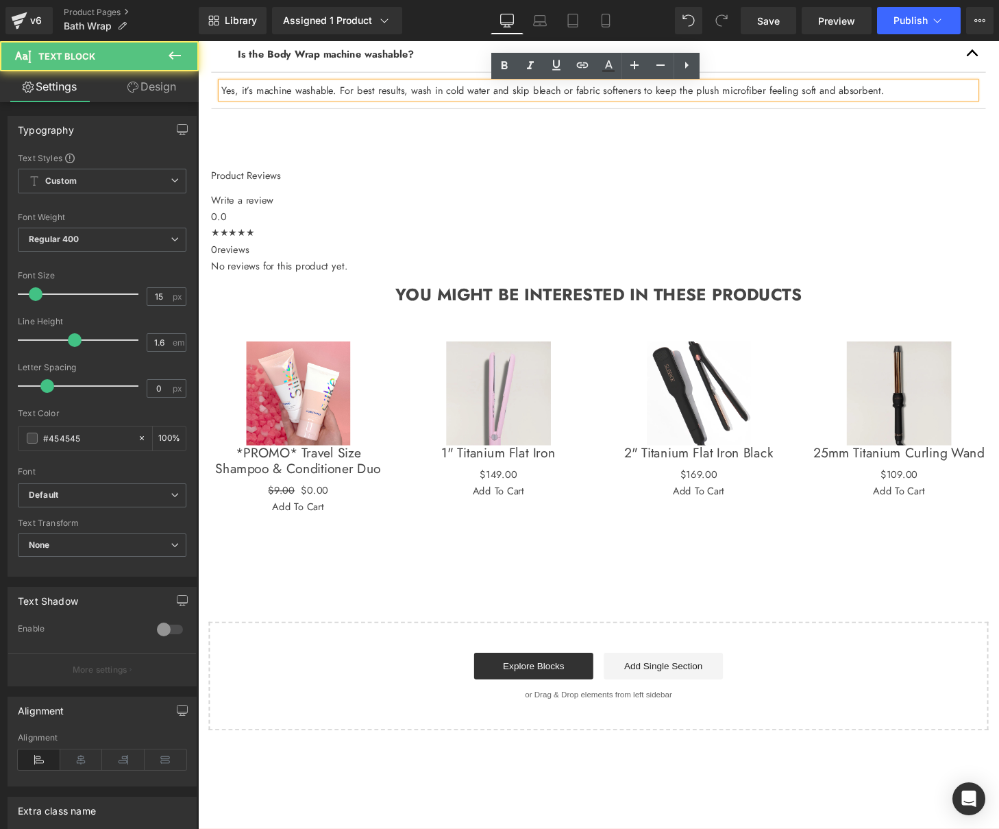
click at [825, 91] on font "Yes, it’s machine washable. For best results, wash in cold water and skip bleac…" at bounding box center [565, 91] width 687 height 15
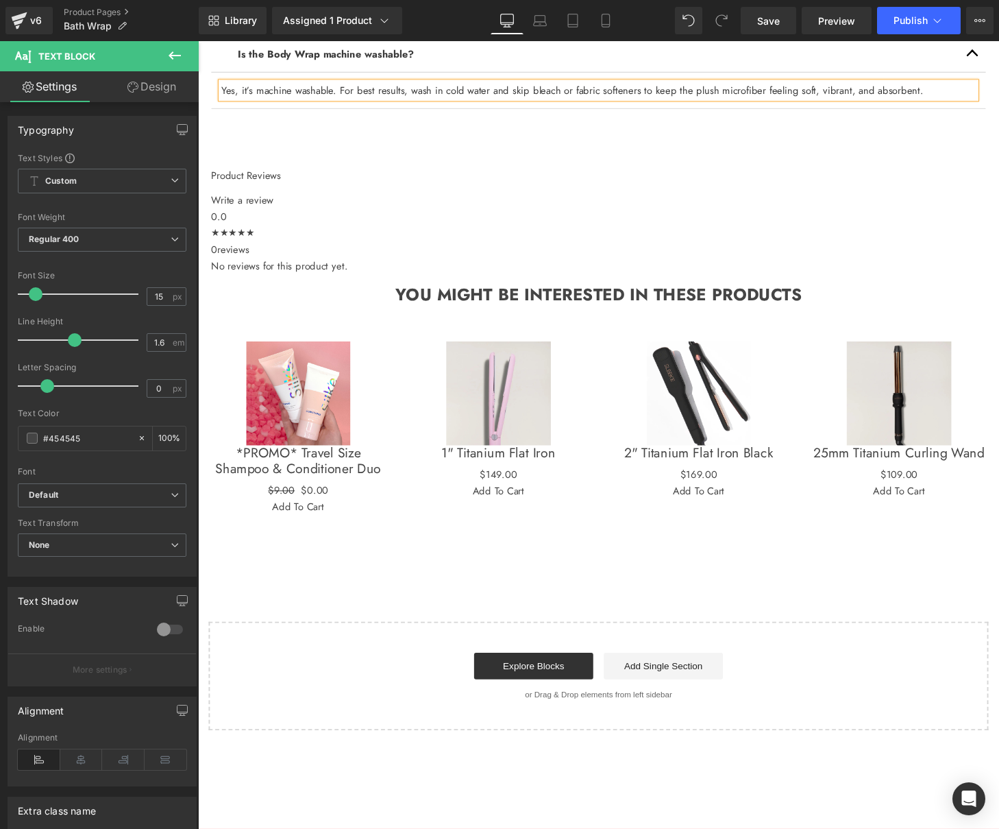
click at [640, 158] on div "What is the Sleek'e Microfiber Bath Wrap Headband made of? Text Block It's made…" at bounding box center [613, 37] width 802 height 270
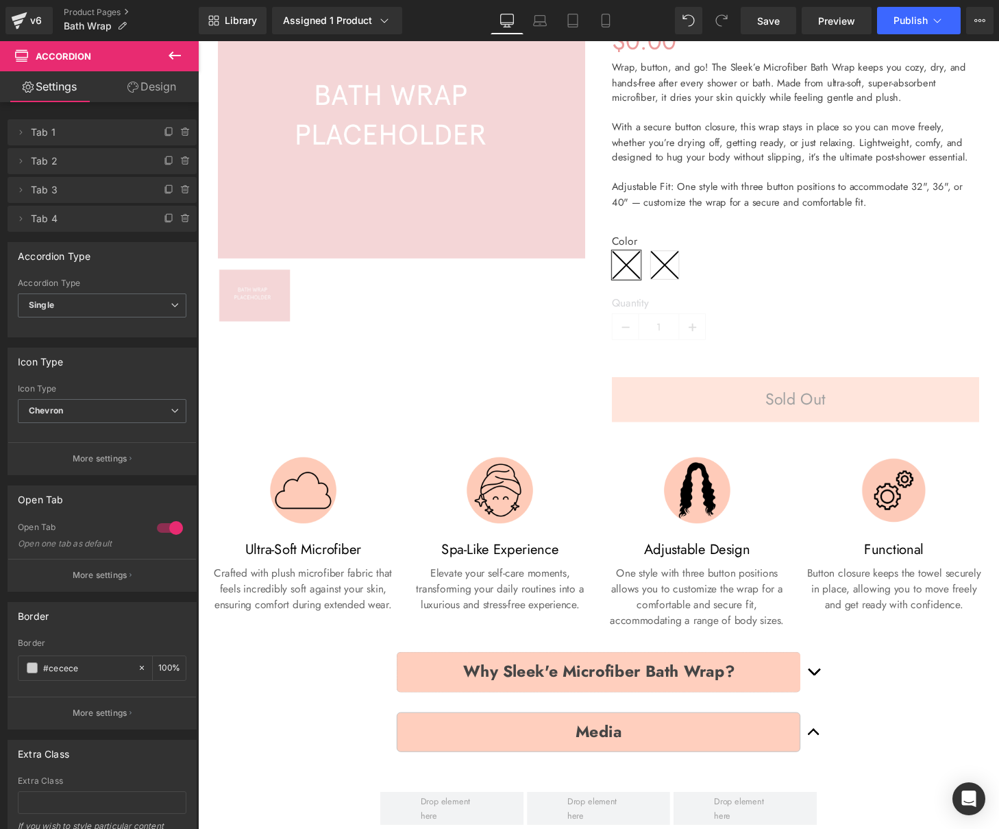
scroll to position [0, 0]
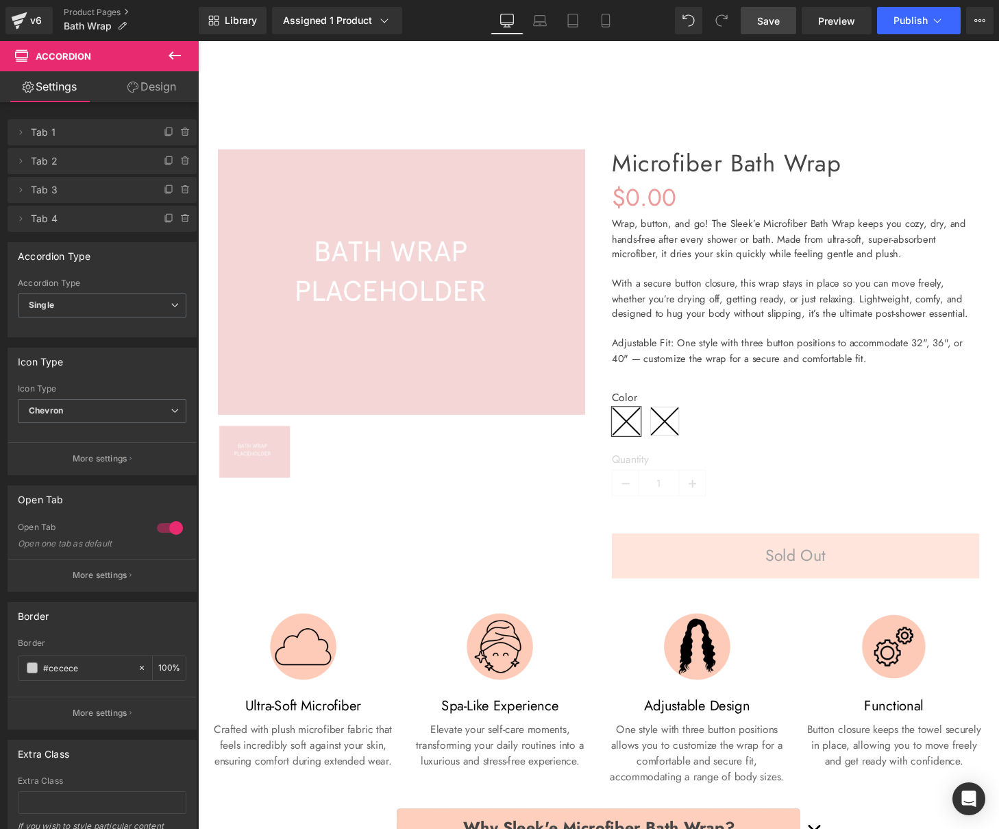
click at [767, 20] on span "Save" at bounding box center [768, 21] width 23 height 14
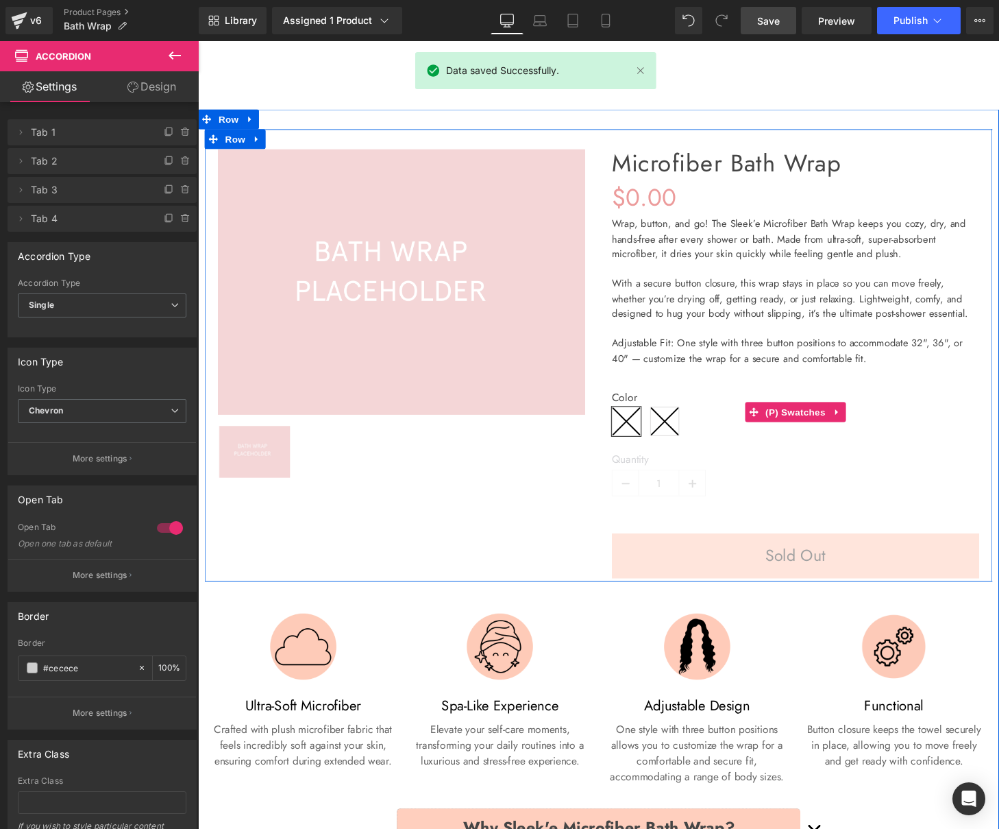
click at [683, 439] on icon at bounding box center [681, 434] width 29 height 29
drag, startPoint x: 811, startPoint y: 423, endPoint x: 322, endPoint y: 239, distance: 522.1
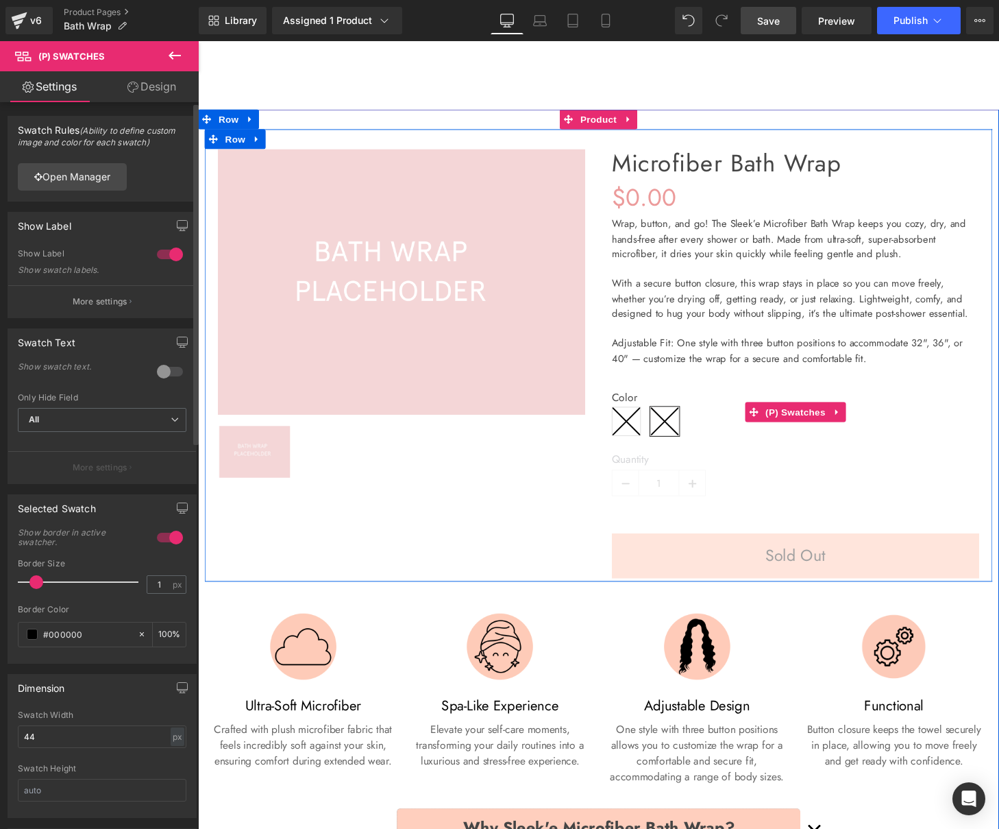
click at [101, 304] on p "More settings" at bounding box center [100, 301] width 55 height 12
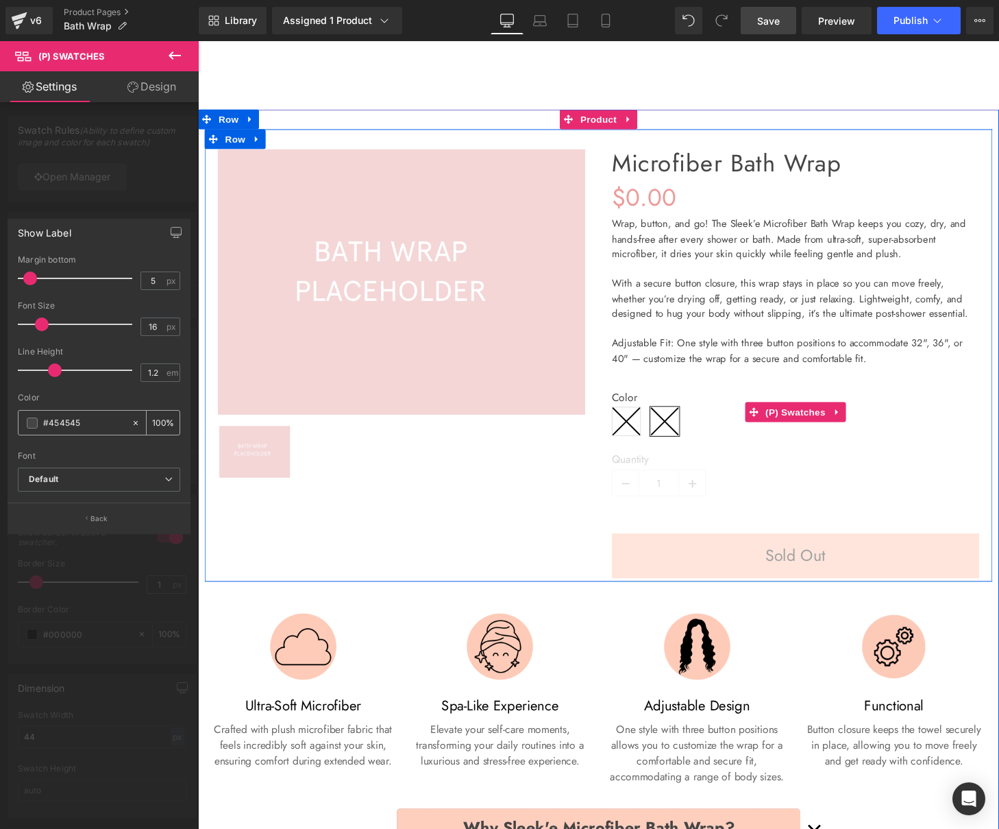
click at [62, 426] on input "#454545" at bounding box center [84, 422] width 82 height 15
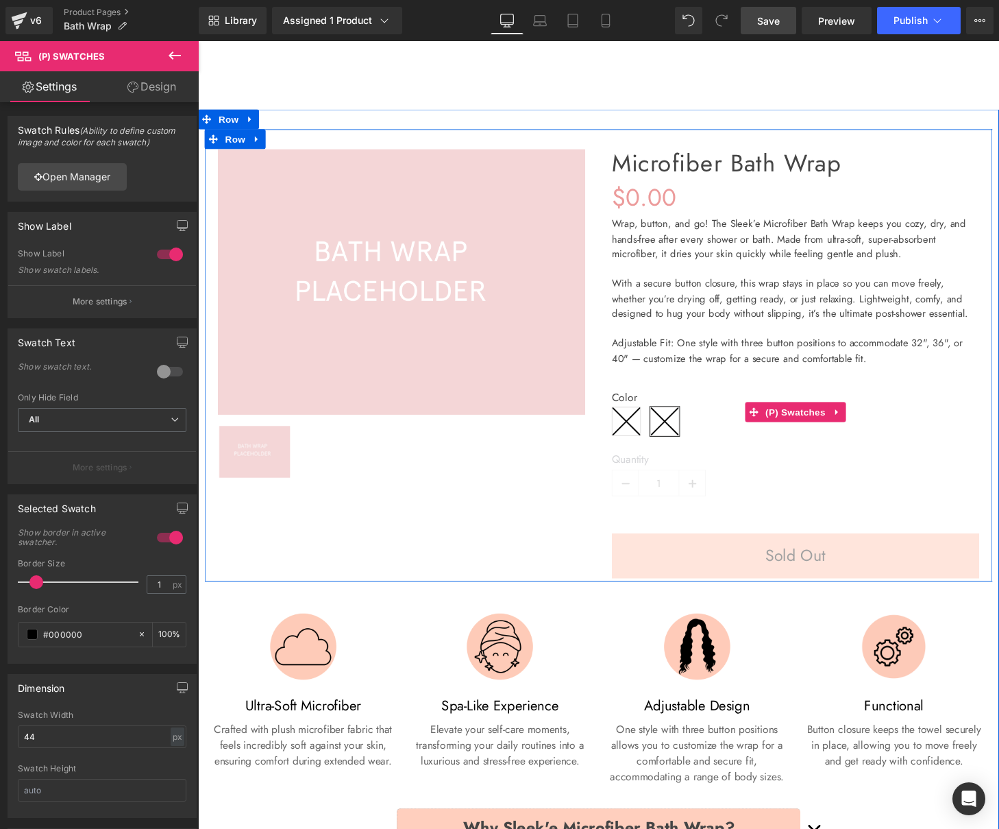
click at [636, 433] on icon at bounding box center [641, 434] width 29 height 29
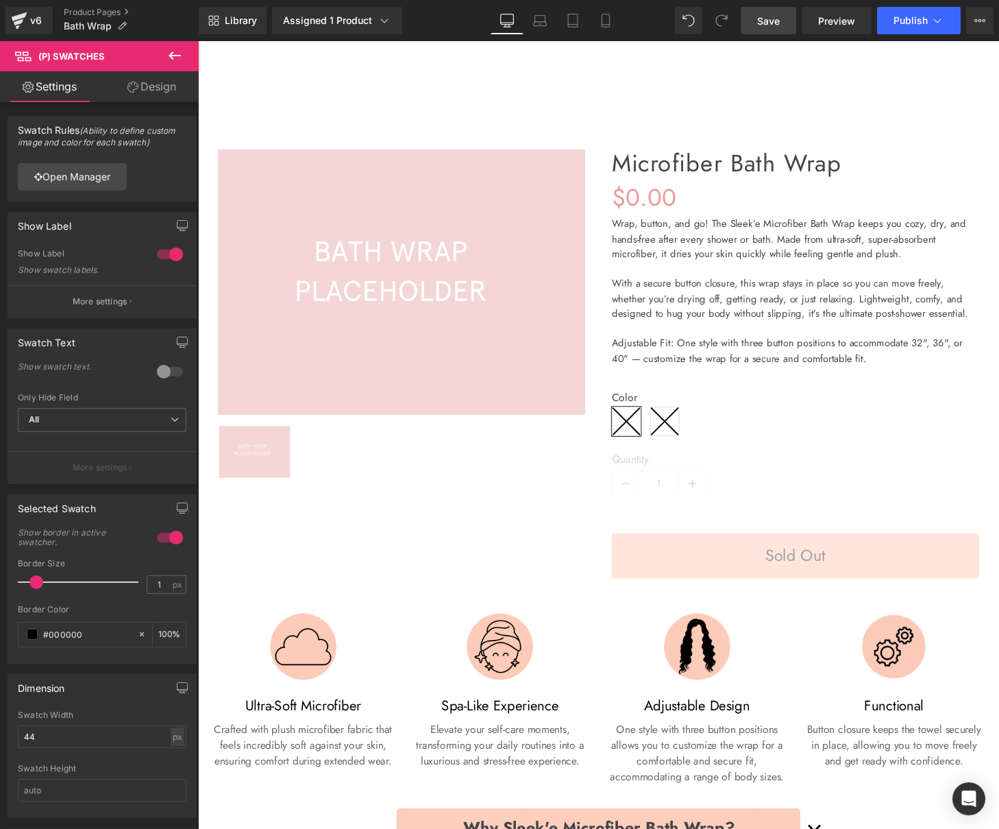
click at [145, 93] on link "Design" at bounding box center [151, 86] width 99 height 31
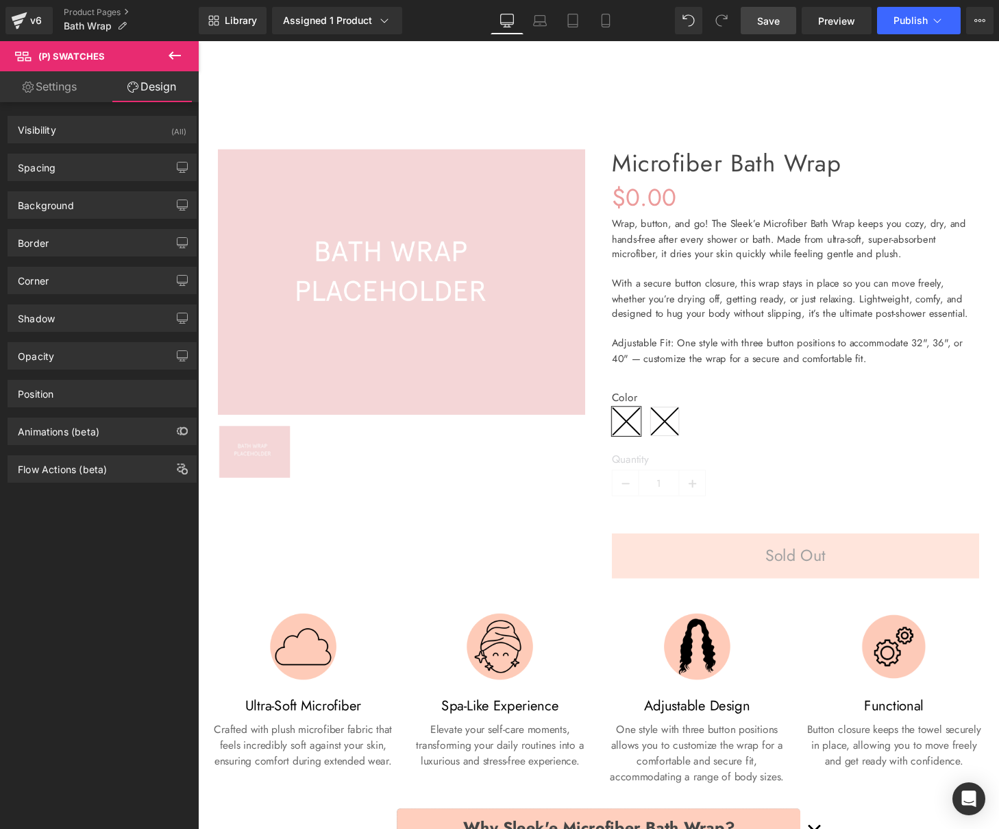
click at [29, 94] on link "Settings" at bounding box center [49, 86] width 99 height 31
type input "100"
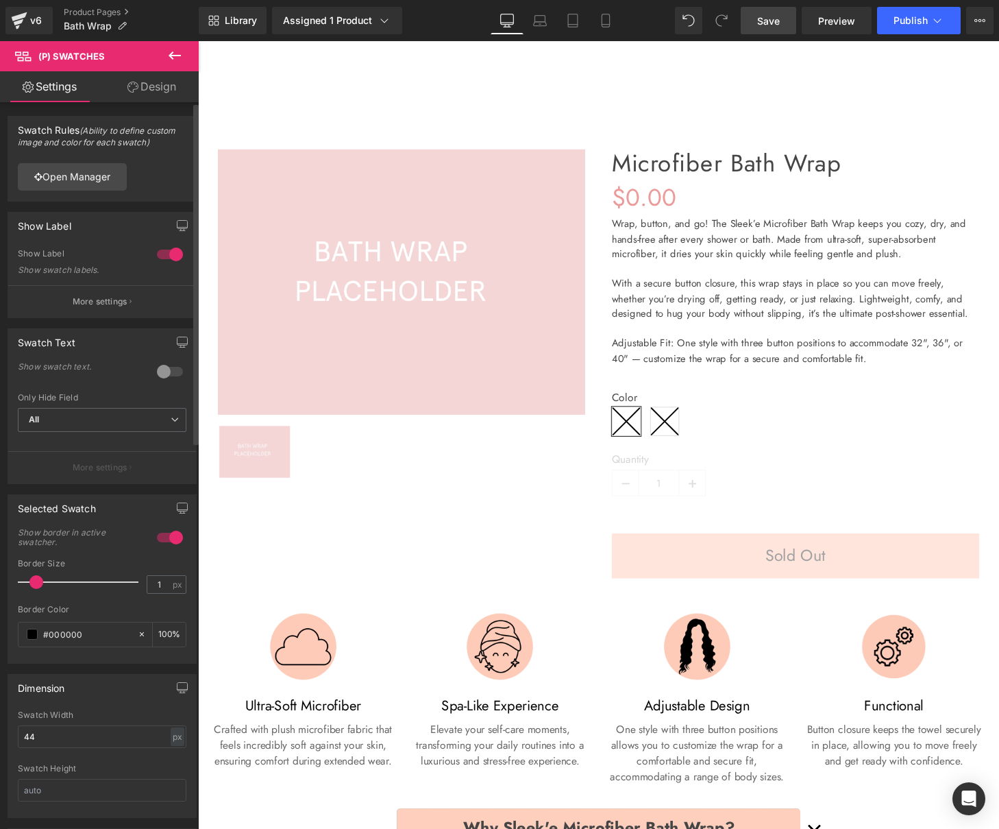
click at [96, 310] on button "More settings" at bounding box center [102, 301] width 188 height 32
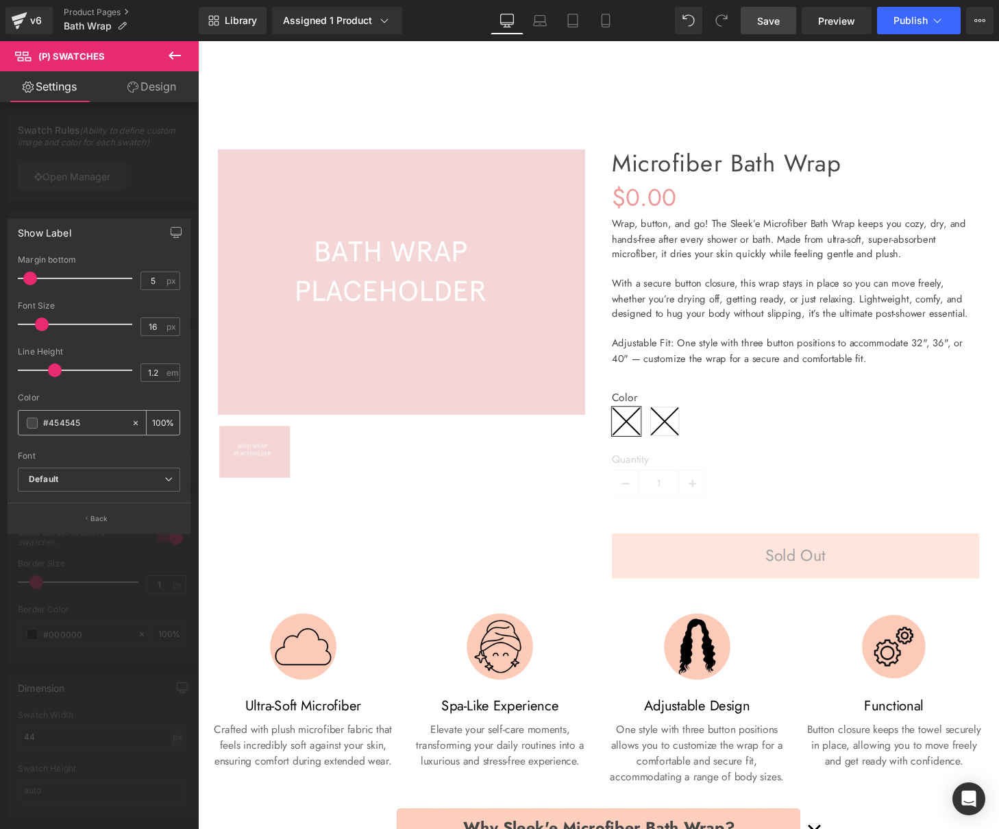
click at [64, 423] on input "#454545" at bounding box center [84, 422] width 82 height 15
click at [100, 192] on div at bounding box center [99, 438] width 199 height 794
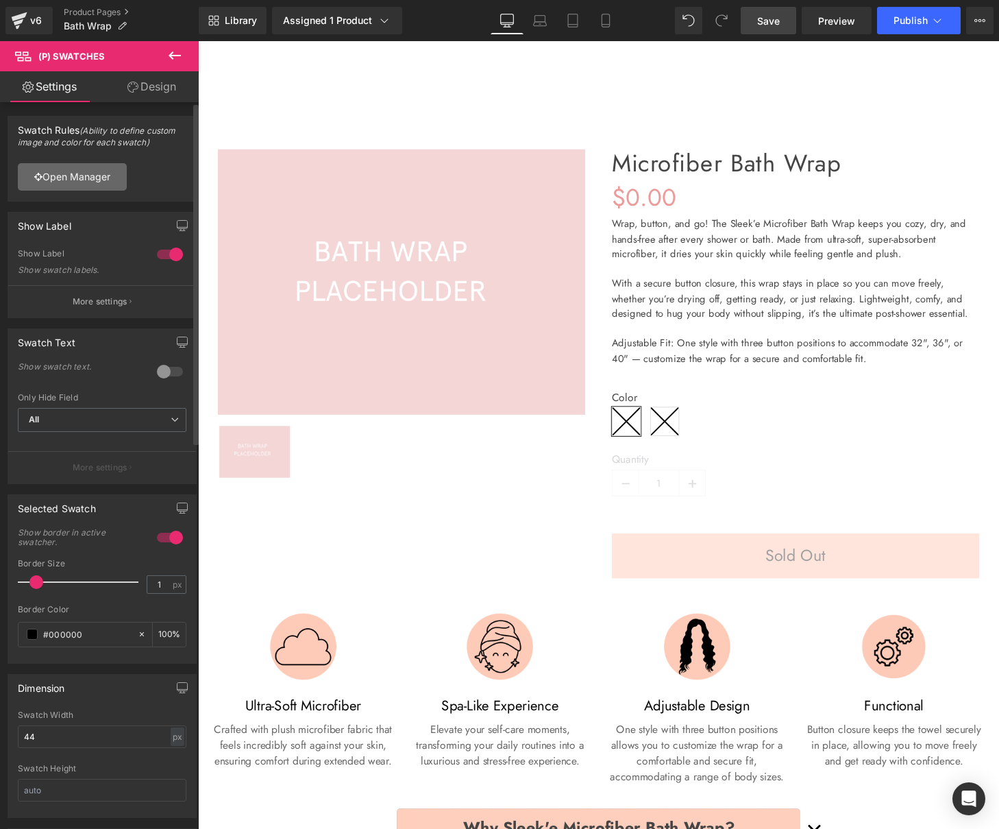
click at [90, 176] on link "Open Manager" at bounding box center [72, 176] width 109 height 27
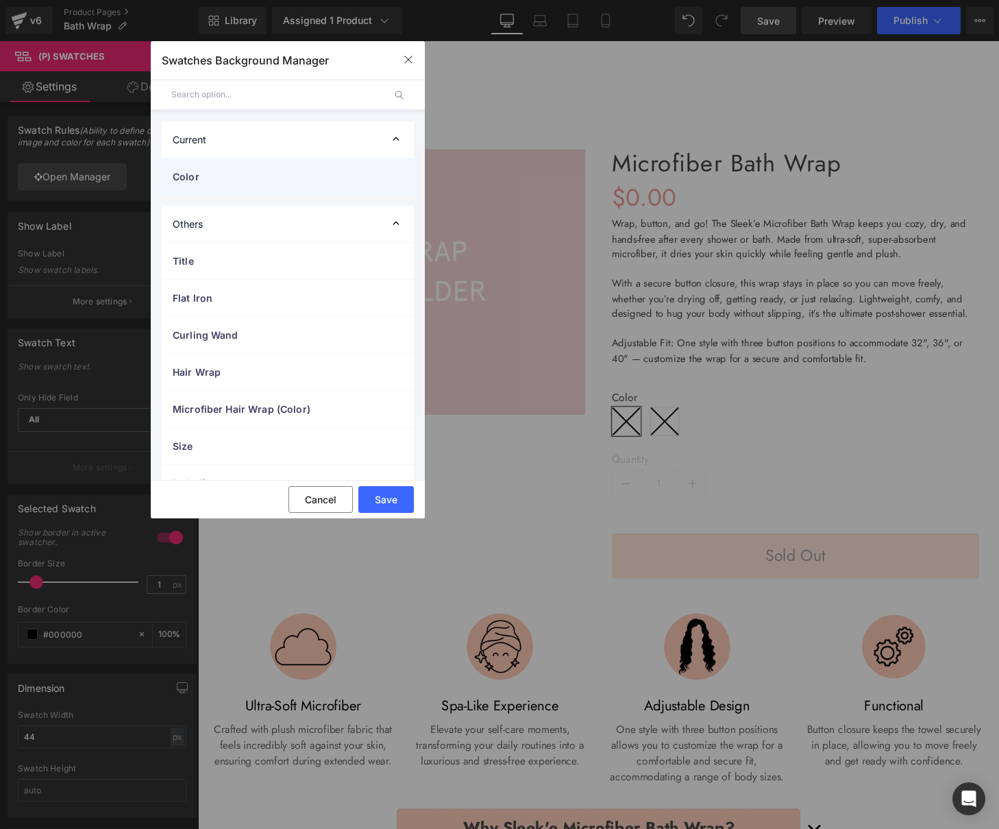
click at [234, 172] on span "Color" at bounding box center [274, 176] width 203 height 14
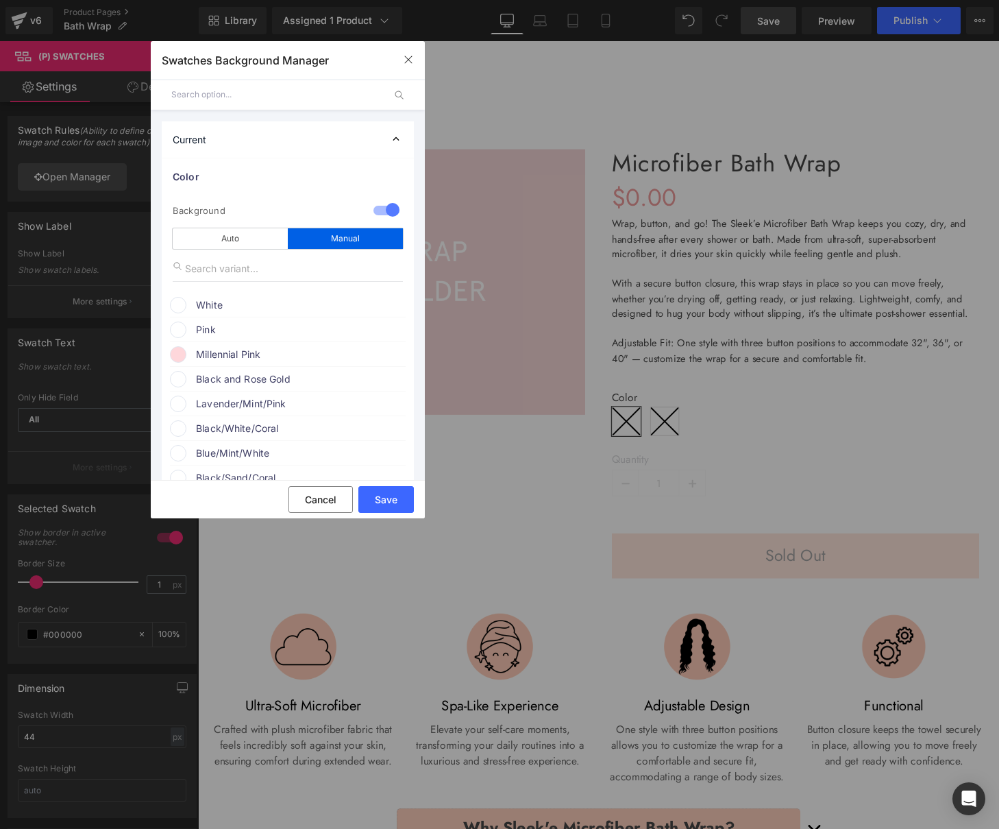
click at [218, 354] on span "Millennial Pink" at bounding box center [300, 354] width 208 height 16
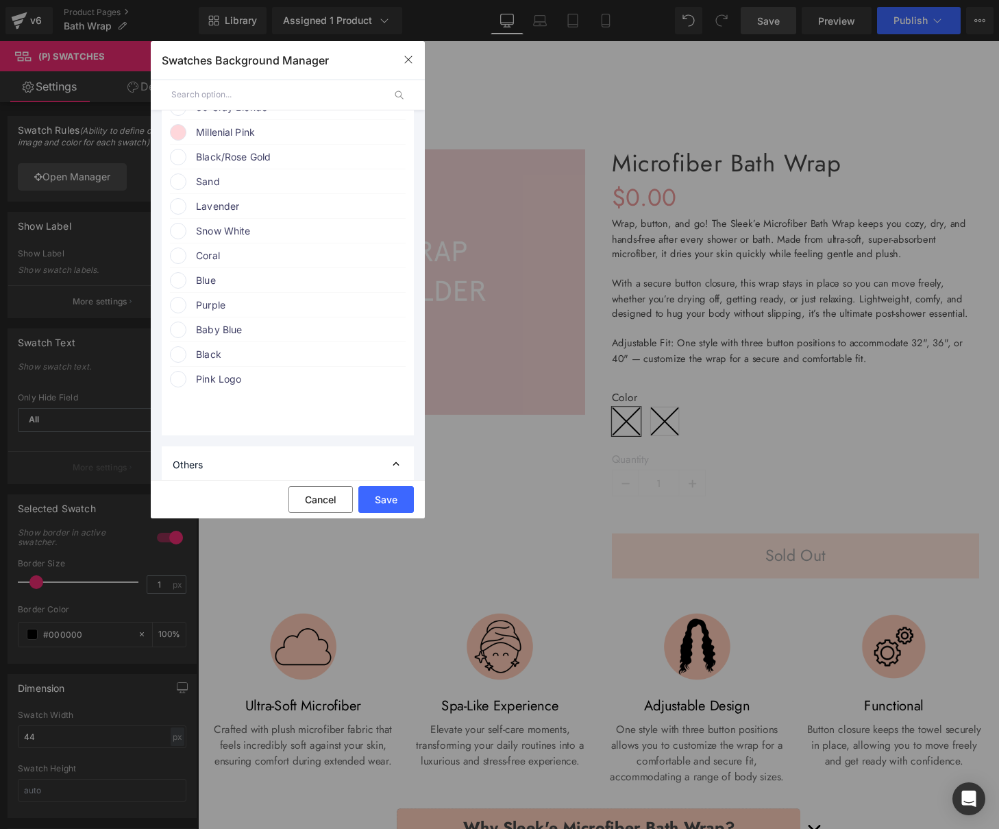
scroll to position [1609, 0]
click at [236, 236] on span "Snow White" at bounding box center [300, 227] width 208 height 16
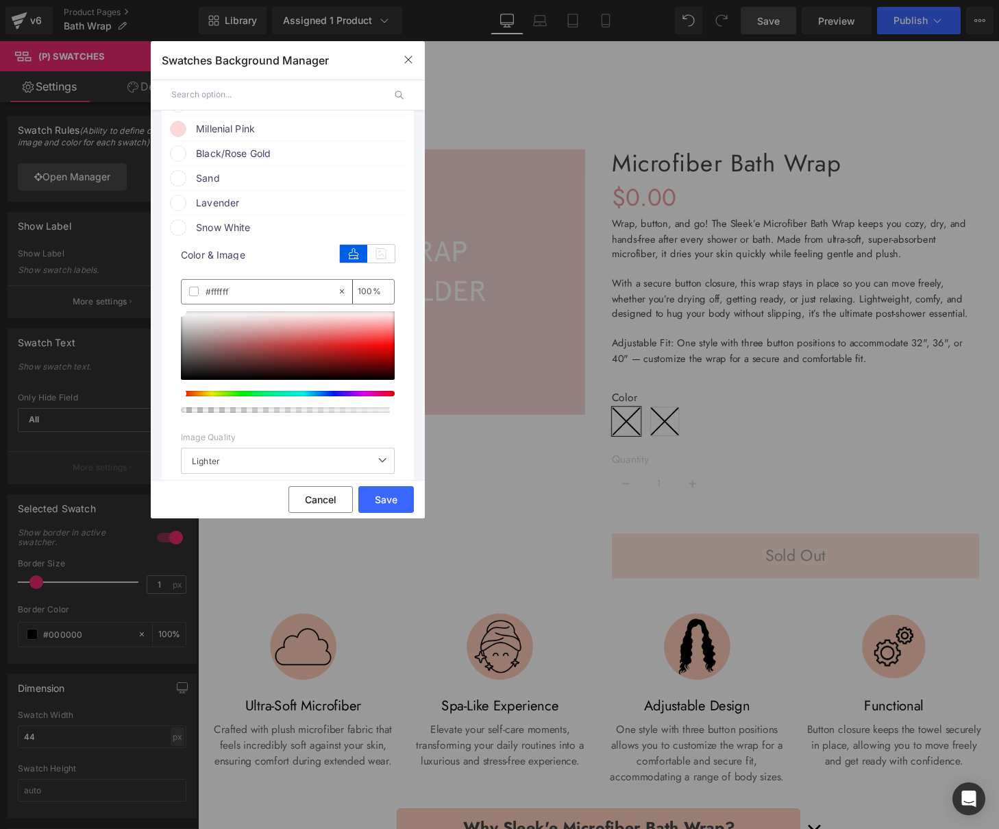
scroll to position [1607, 0]
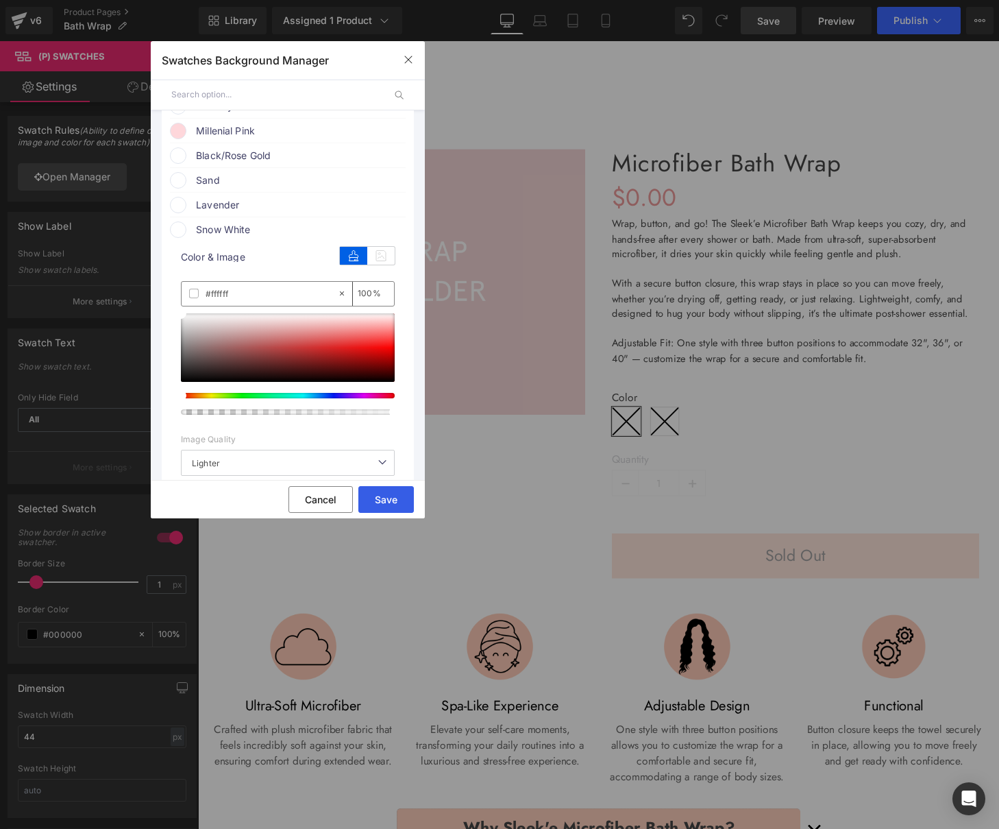
drag, startPoint x: 385, startPoint y: 497, endPoint x: 193, endPoint y: 473, distance: 193.4
click at [385, 497] on button "Save" at bounding box center [386, 499] width 56 height 27
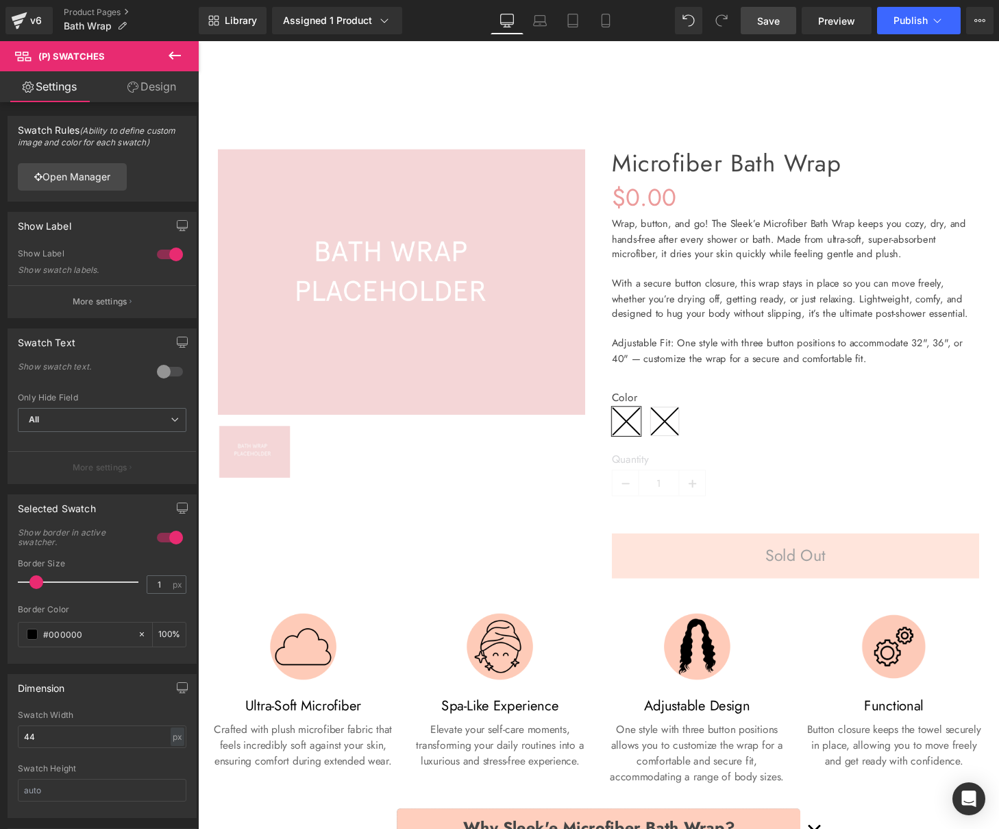
click at [776, 21] on span "Save" at bounding box center [768, 21] width 23 height 14
click at [165, 53] on button at bounding box center [175, 56] width 48 height 30
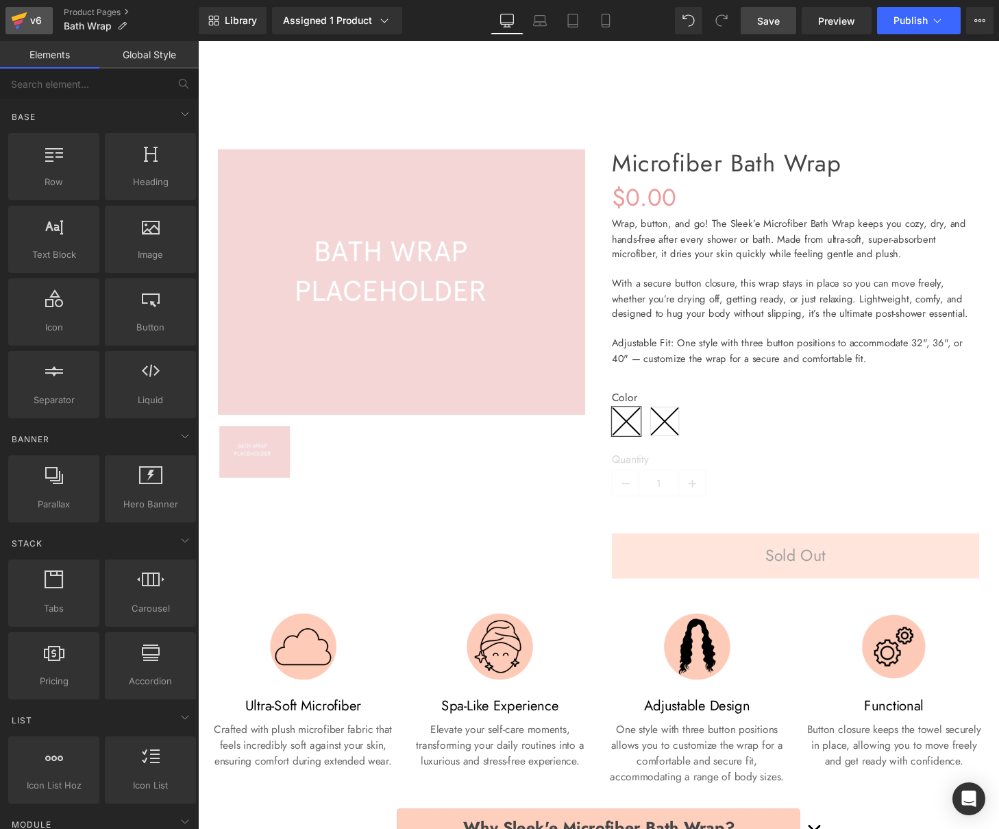
click at [36, 23] on div "v6" at bounding box center [35, 21] width 17 height 18
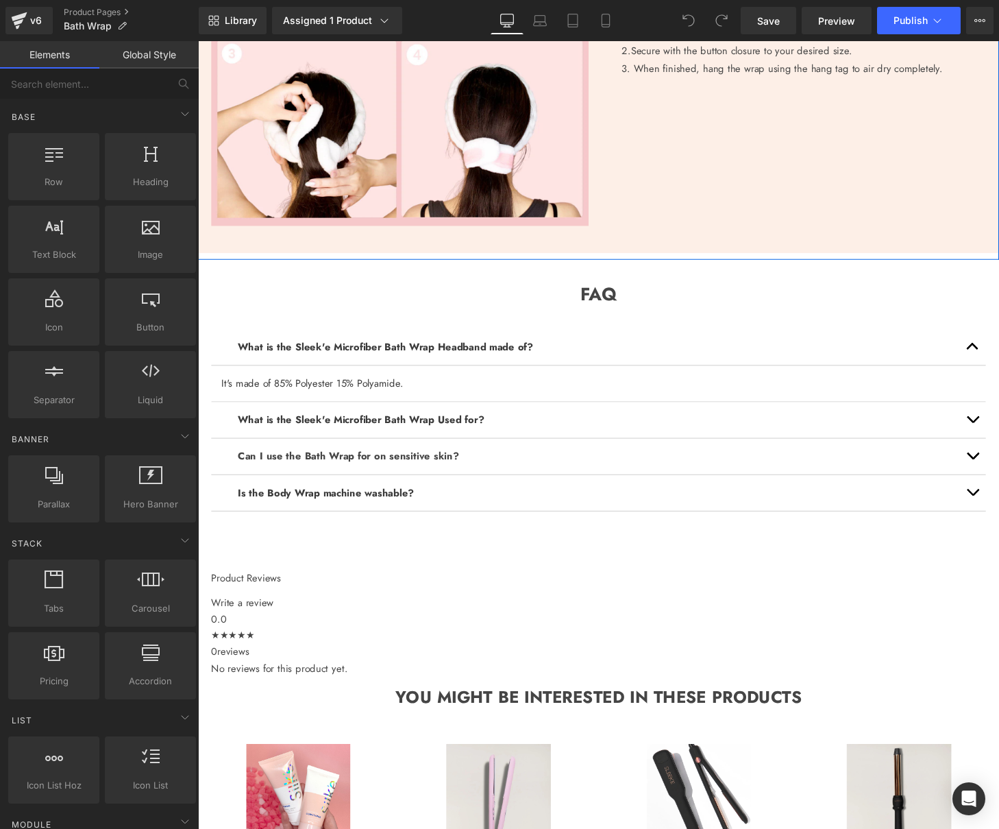
scroll to position [1688, 0]
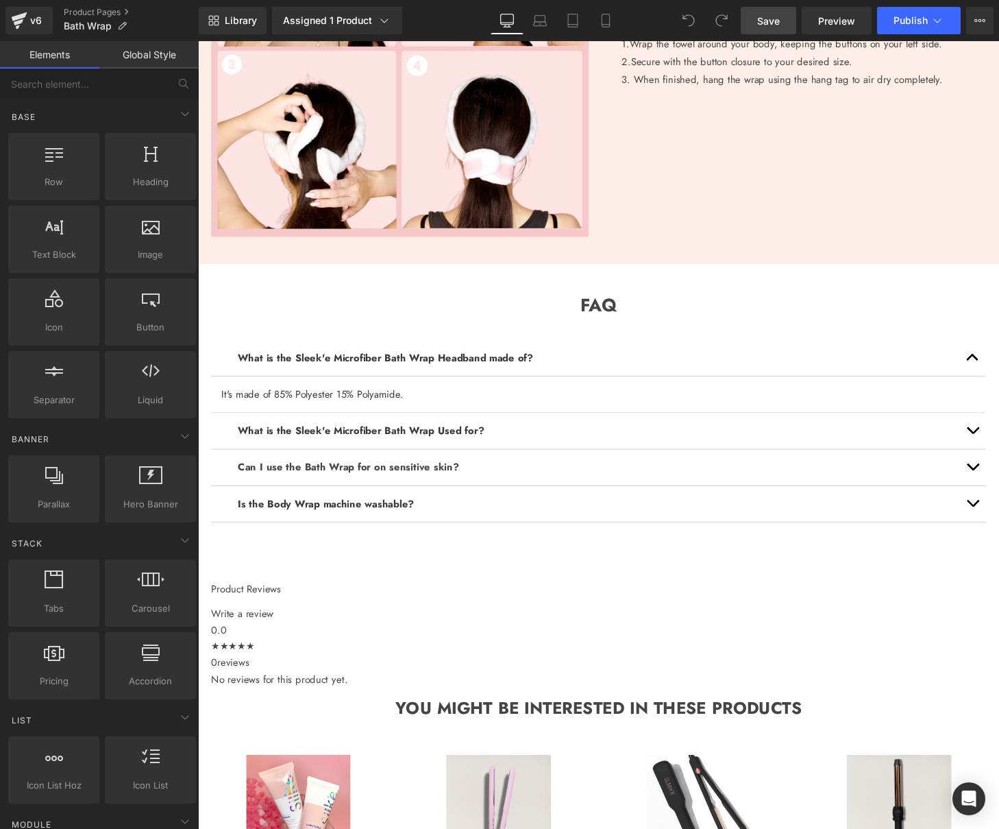
click at [753, 25] on link "Save" at bounding box center [769, 20] width 56 height 27
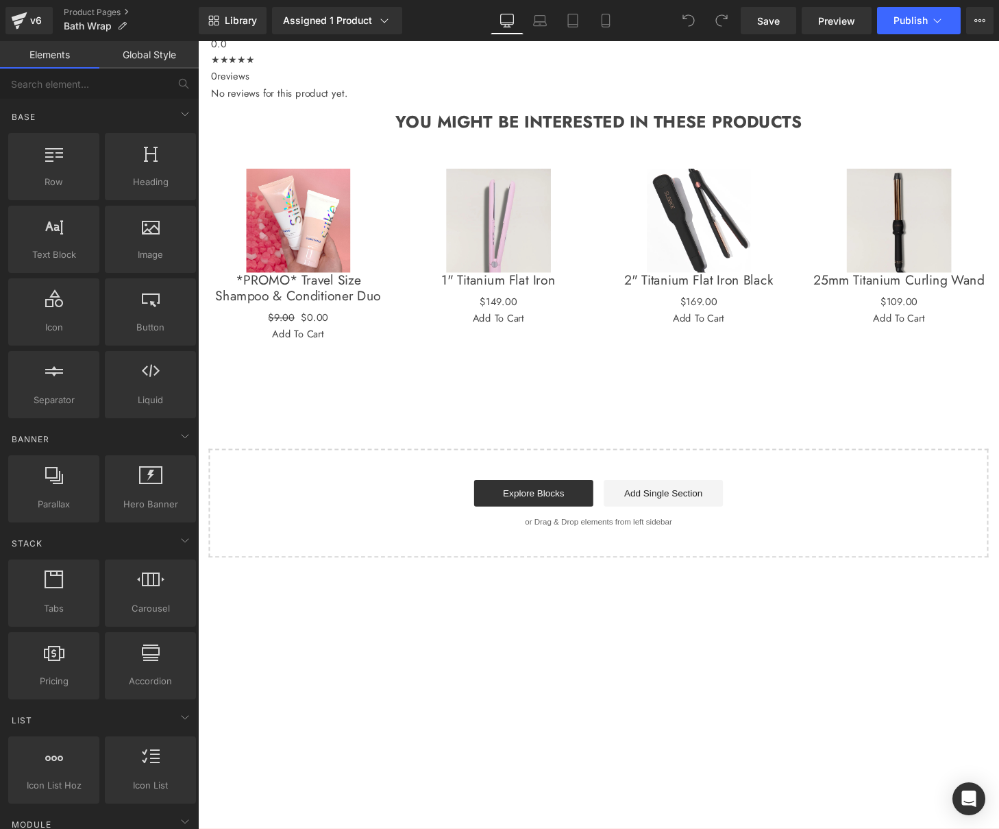
scroll to position [2670, 0]
